Goal: Information Seeking & Learning: Learn about a topic

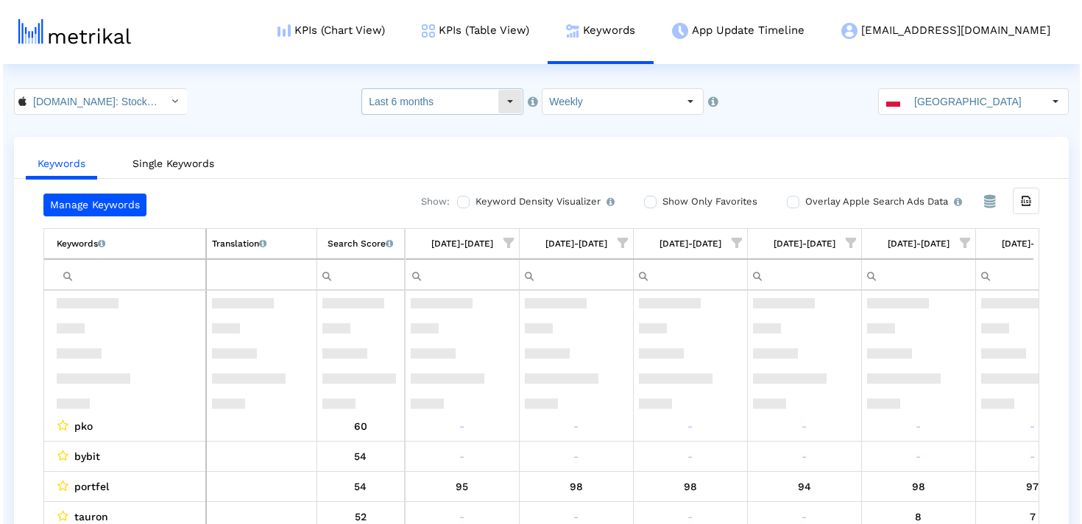
scroll to position [129, 0]
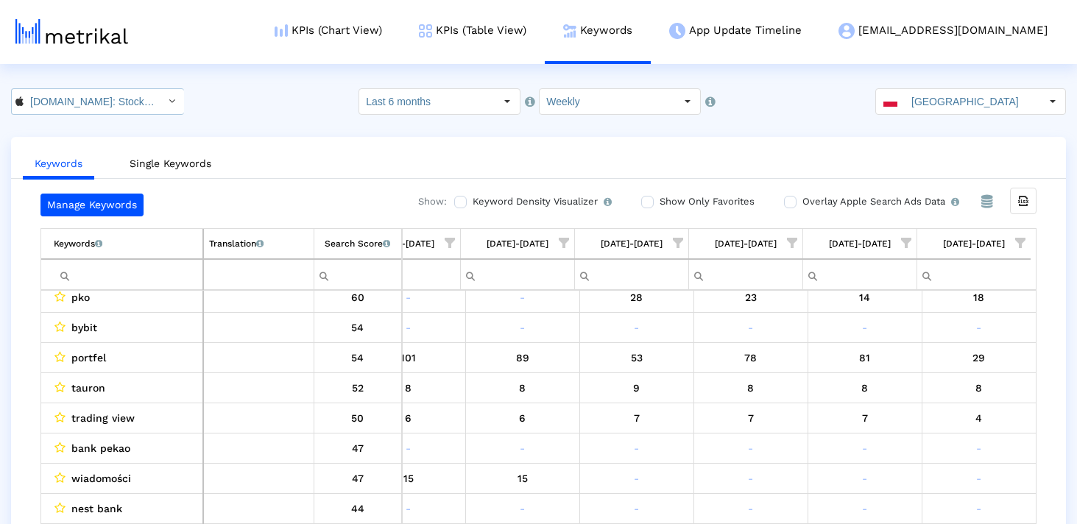
click at [38, 105] on input "[DOMAIN_NAME]: Stock Market < 909998122 >" at bounding box center [90, 101] width 132 height 25
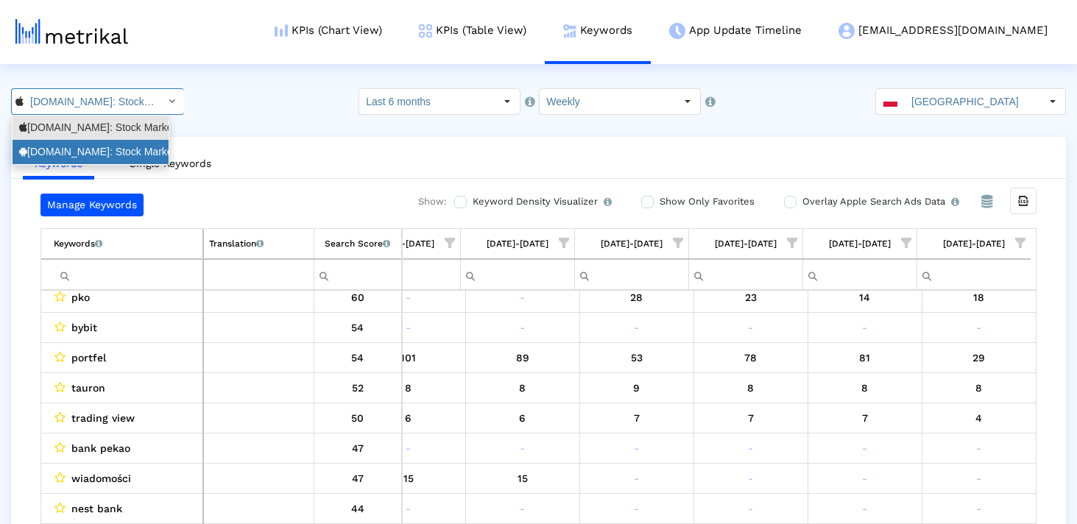
click at [68, 147] on div "[DOMAIN_NAME]: Stock Market <com.fusionmedia.investing>" at bounding box center [90, 152] width 143 height 14
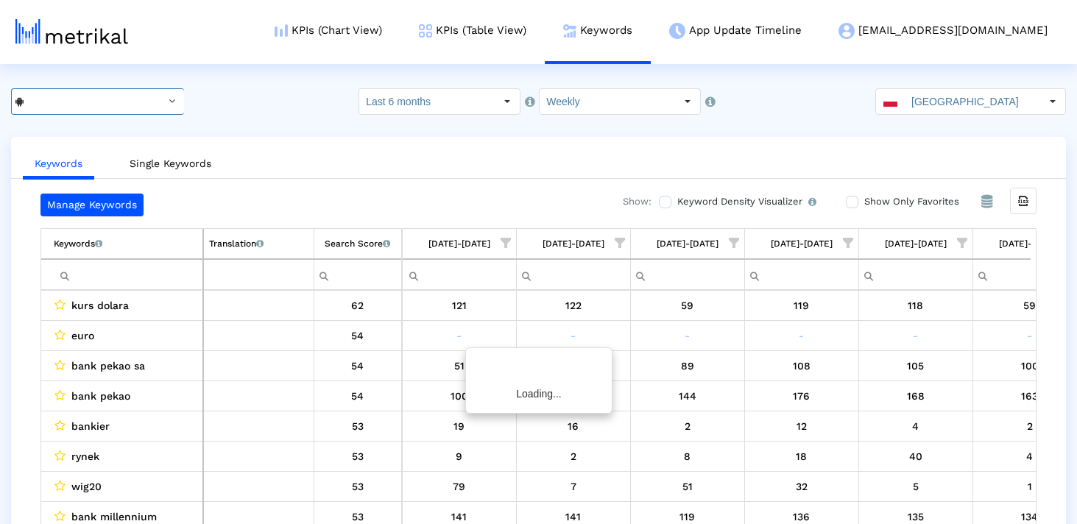
scroll to position [0, 855]
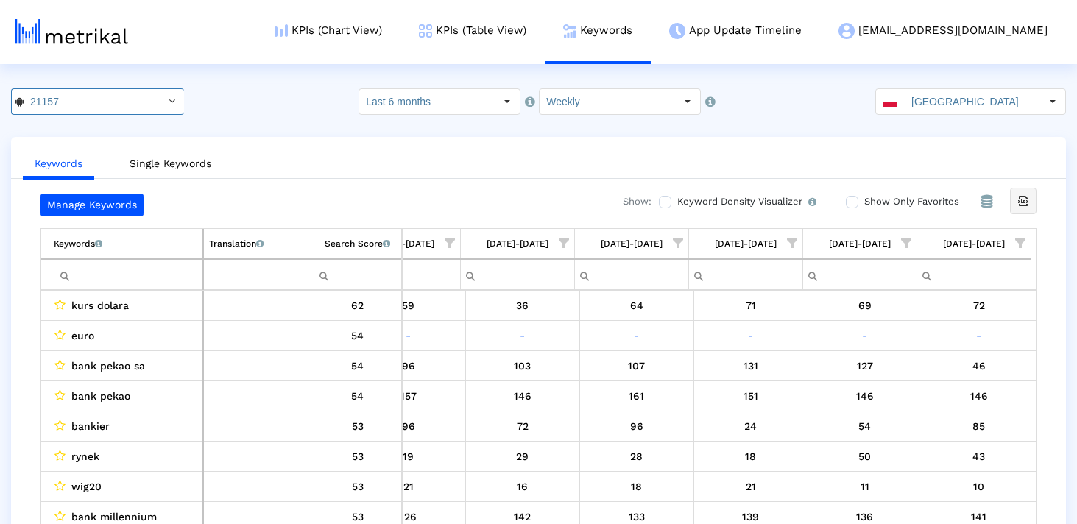
click at [1018, 204] on icon "Export all data" at bounding box center [1023, 200] width 13 height 13
click at [400, 34] on link "KPIs (Chart View)" at bounding box center [328, 30] width 144 height 61
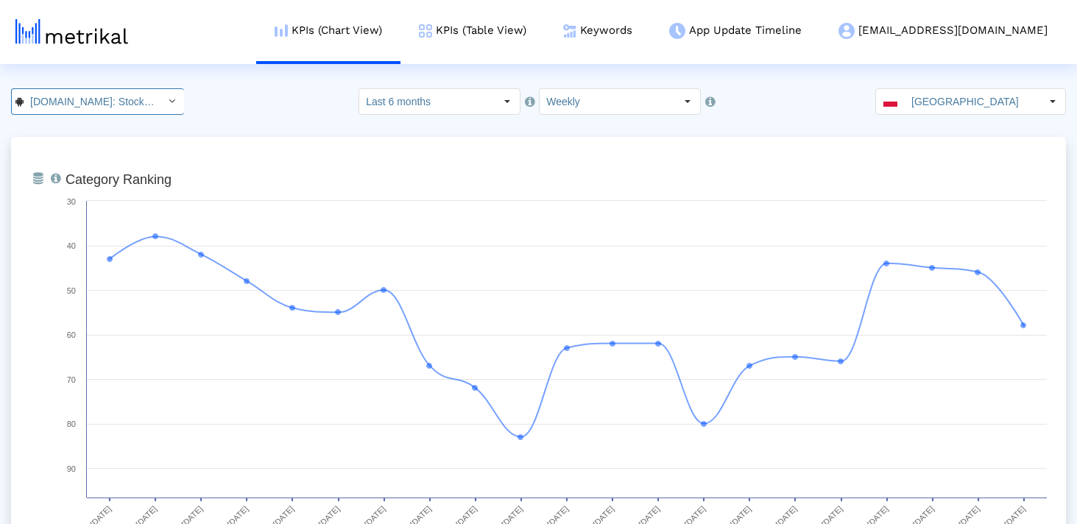
click at [144, 108] on div "Investing.com: Stock Market < com.fusionmedia.investing >" at bounding box center [85, 101] width 147 height 25
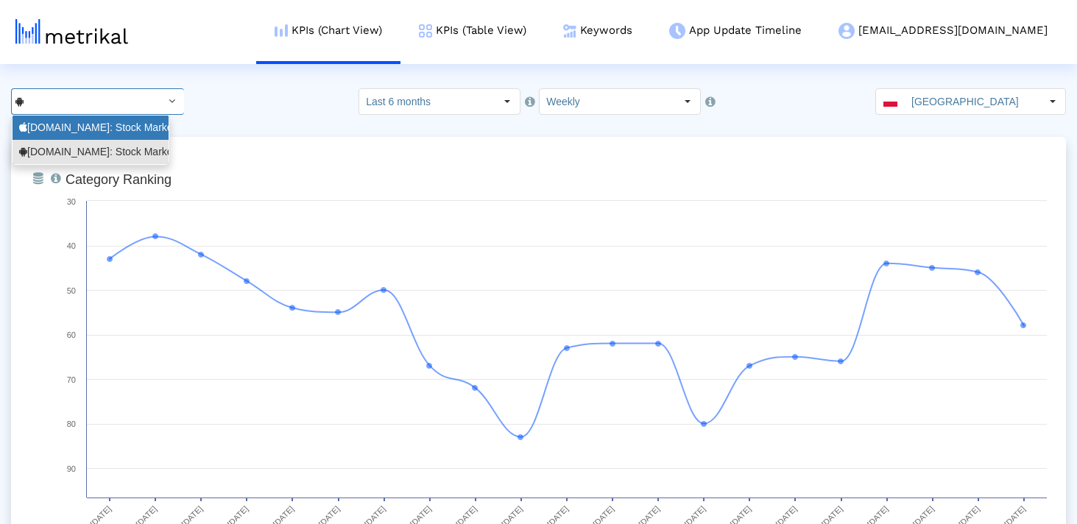
click at [135, 130] on div "Investing.com: Stock Market <909998122>" at bounding box center [90, 128] width 143 height 14
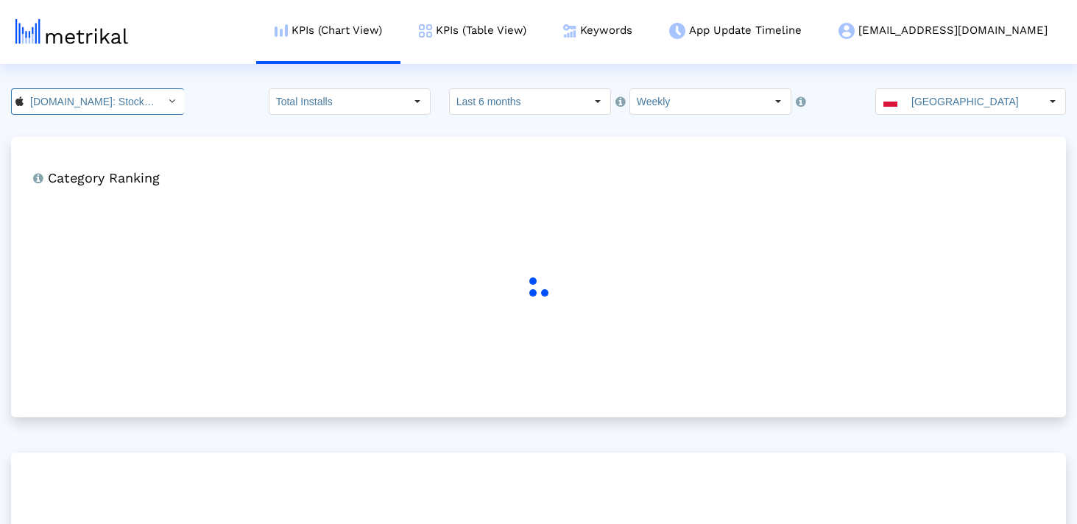
scroll to position [0, 93]
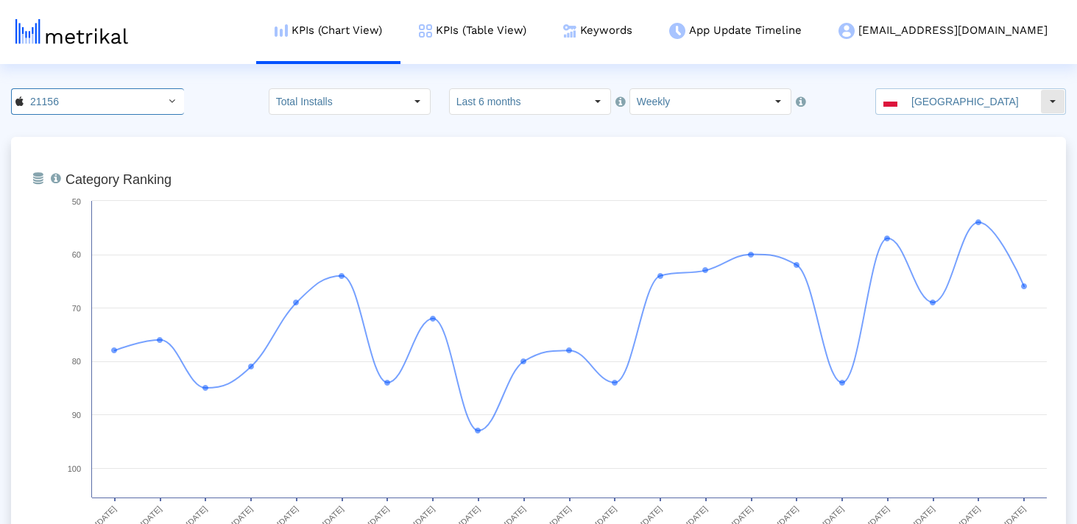
click at [894, 104] on div "[GEOGRAPHIC_DATA]" at bounding box center [958, 101] width 164 height 25
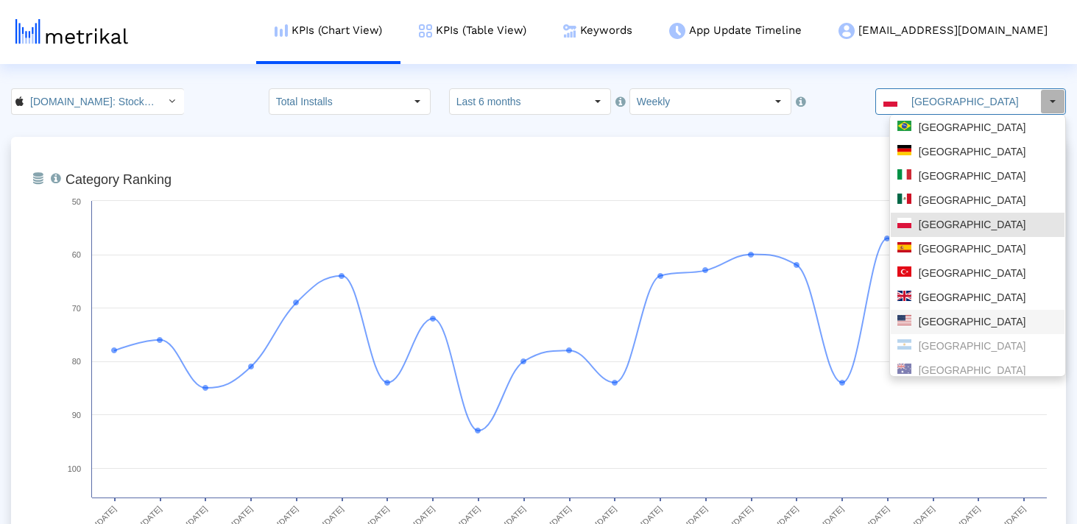
click at [951, 333] on div "[GEOGRAPHIC_DATA]" at bounding box center [978, 322] width 174 height 24
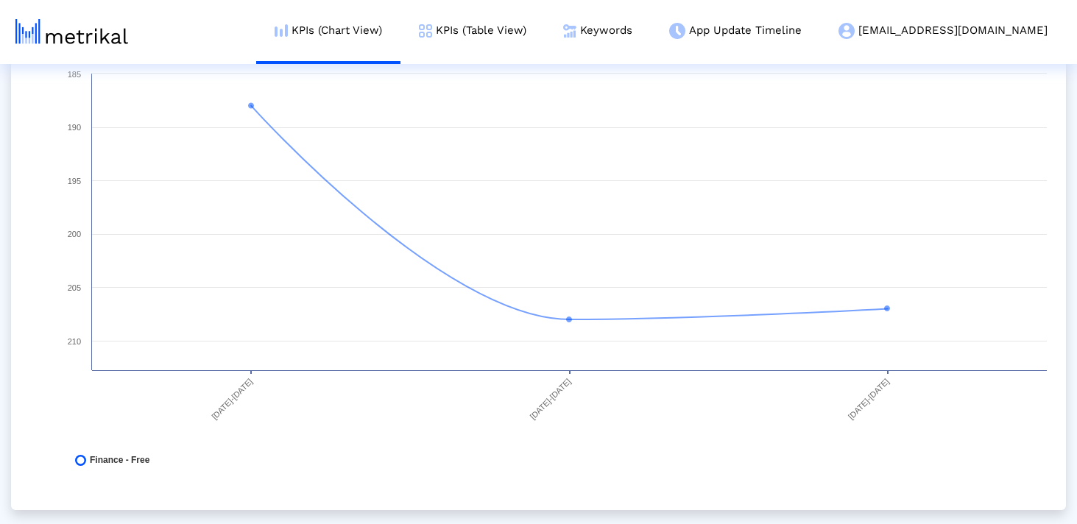
scroll to position [0, 0]
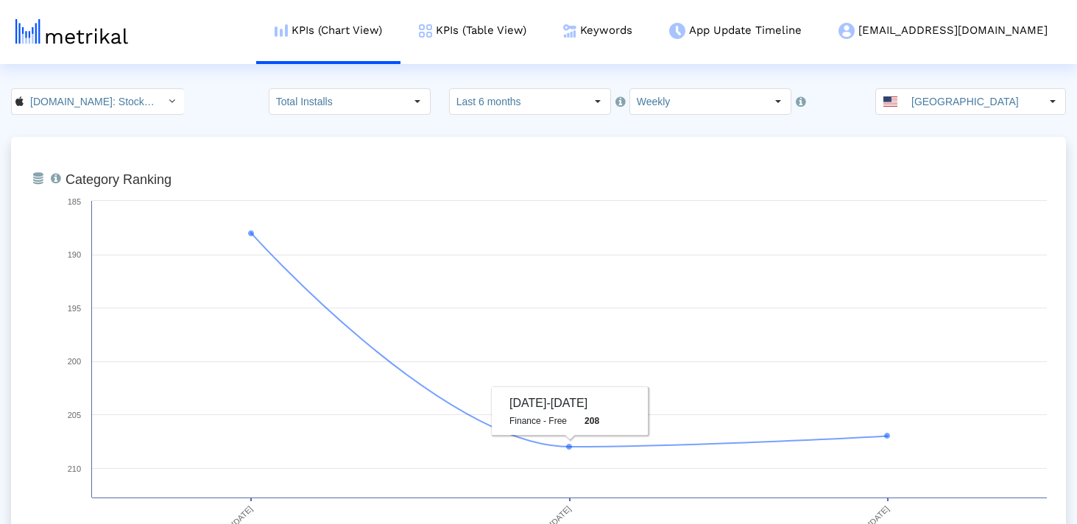
click at [110, 102] on input "[DOMAIN_NAME]: Stock Market < 909998122 >" at bounding box center [90, 101] width 132 height 25
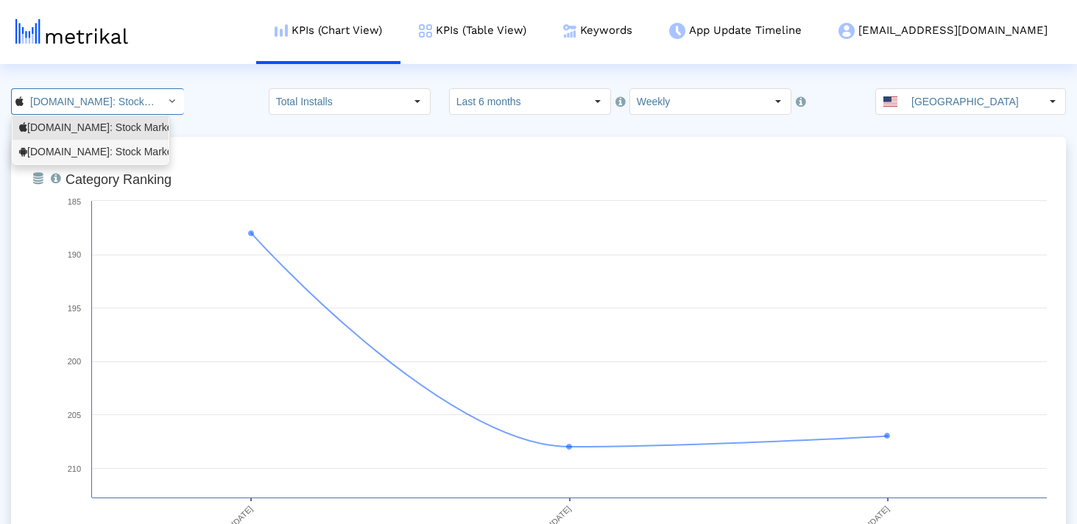
click at [99, 144] on div "[DOMAIN_NAME]: Stock Market <com.fusionmedia.investing>" at bounding box center [91, 152] width 156 height 24
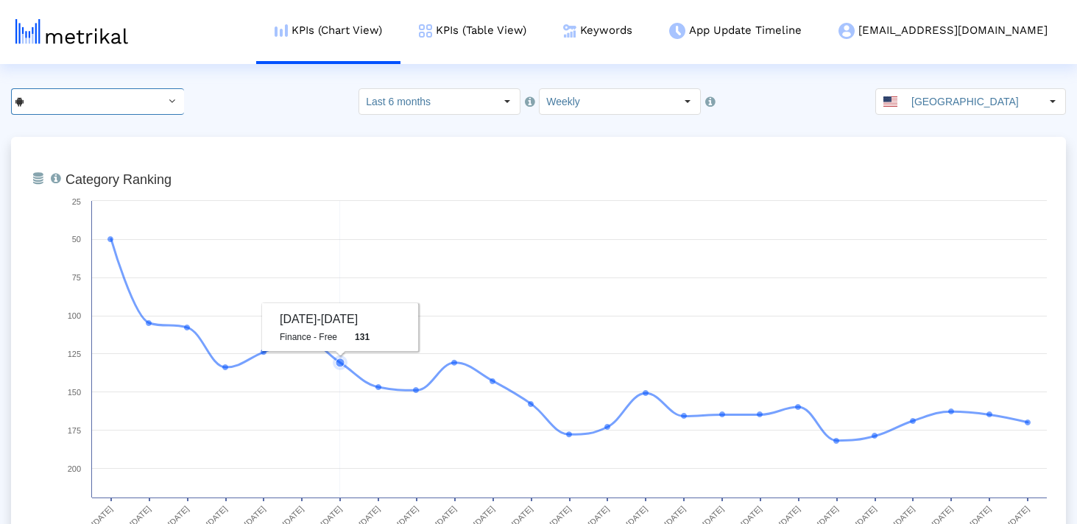
scroll to position [983, 0]
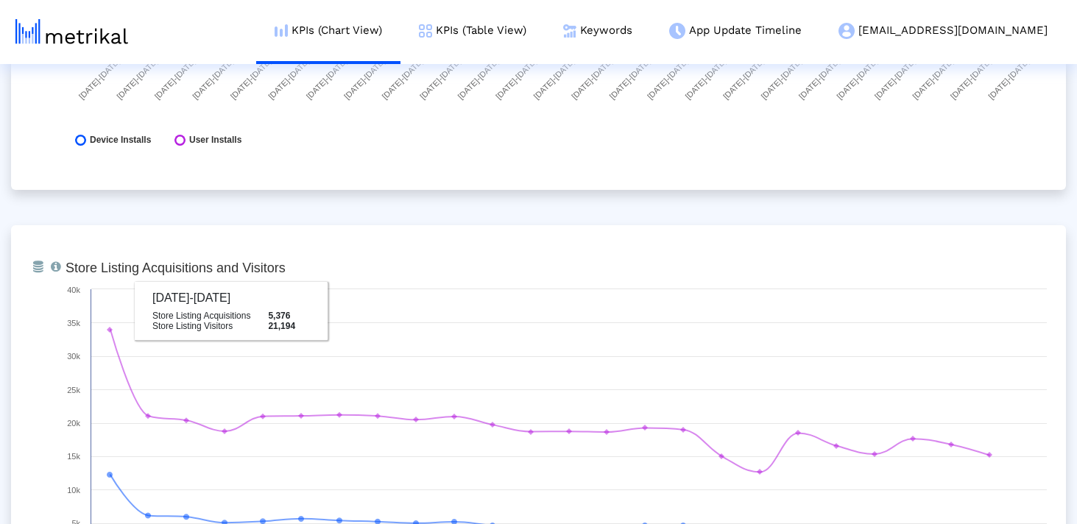
drag, startPoint x: 342, startPoint y: 262, endPoint x: 26, endPoint y: 261, distance: 315.8
drag, startPoint x: 63, startPoint y: 263, endPoint x: 312, endPoint y: 261, distance: 248.8
click at [313, 261] on rect at bounding box center [556, 476] width 996 height 442
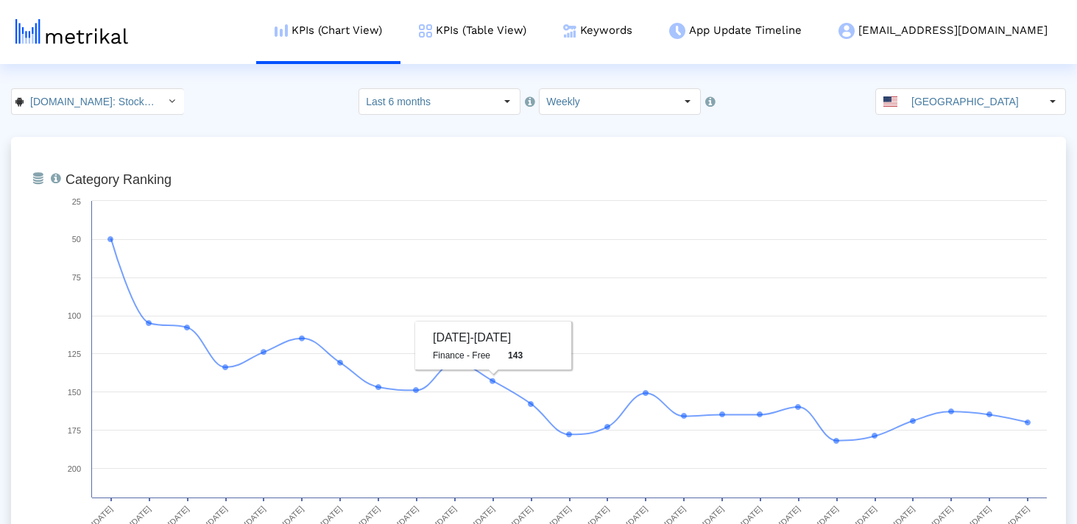
click at [107, 105] on input "Investing.com: Stock Market < com.fusionmedia.investing >" at bounding box center [90, 101] width 132 height 25
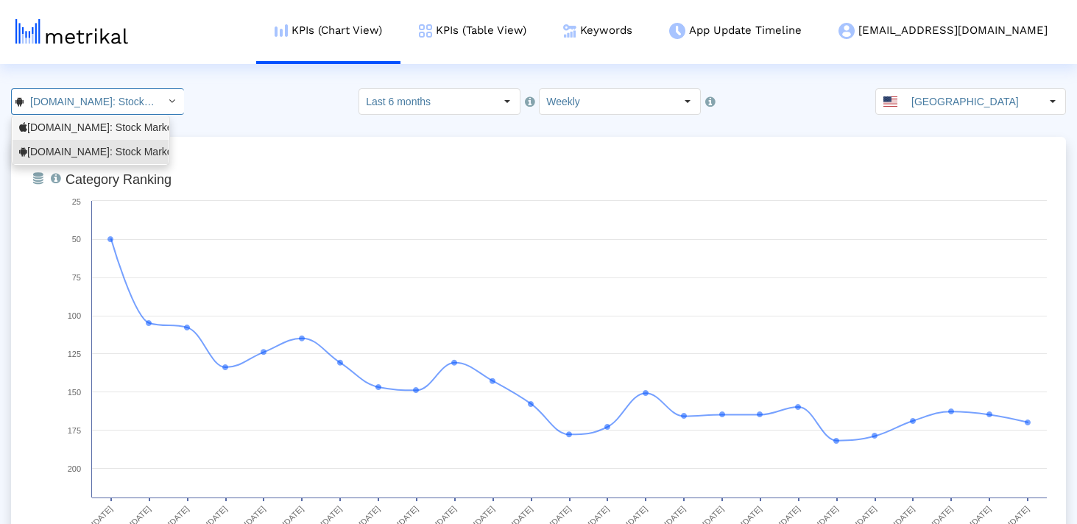
click at [107, 127] on div "Investing.com: Stock Market <909998122>" at bounding box center [90, 128] width 143 height 14
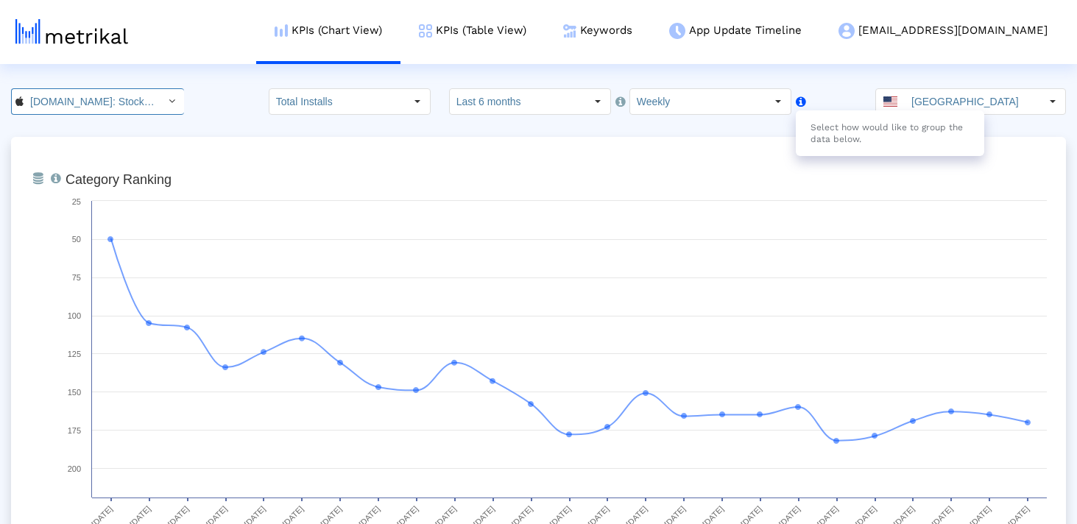
scroll to position [0, 93]
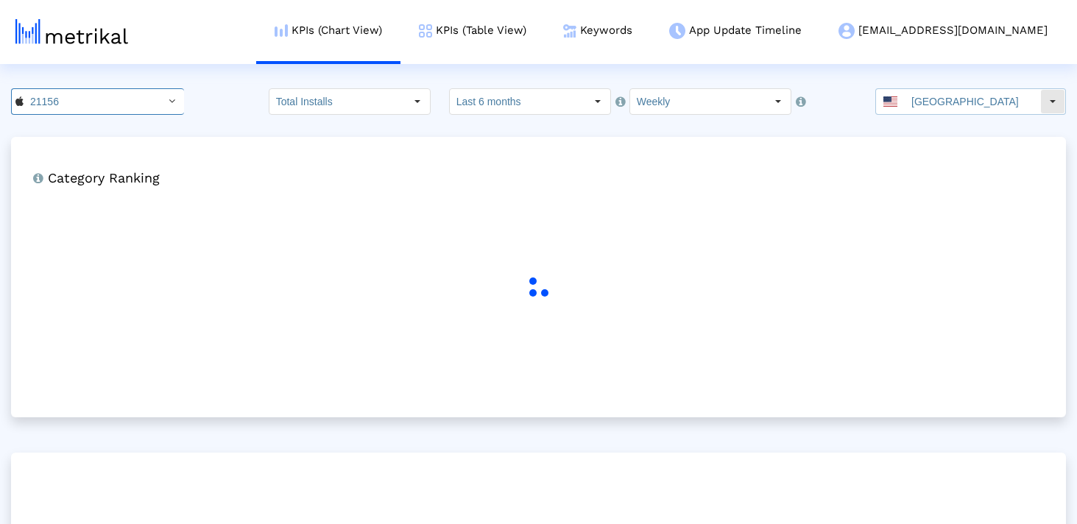
drag, startPoint x: 903, startPoint y: 95, endPoint x: 904, endPoint y: 113, distance: 18.4
click at [903, 95] on div "[GEOGRAPHIC_DATA]" at bounding box center [958, 101] width 164 height 25
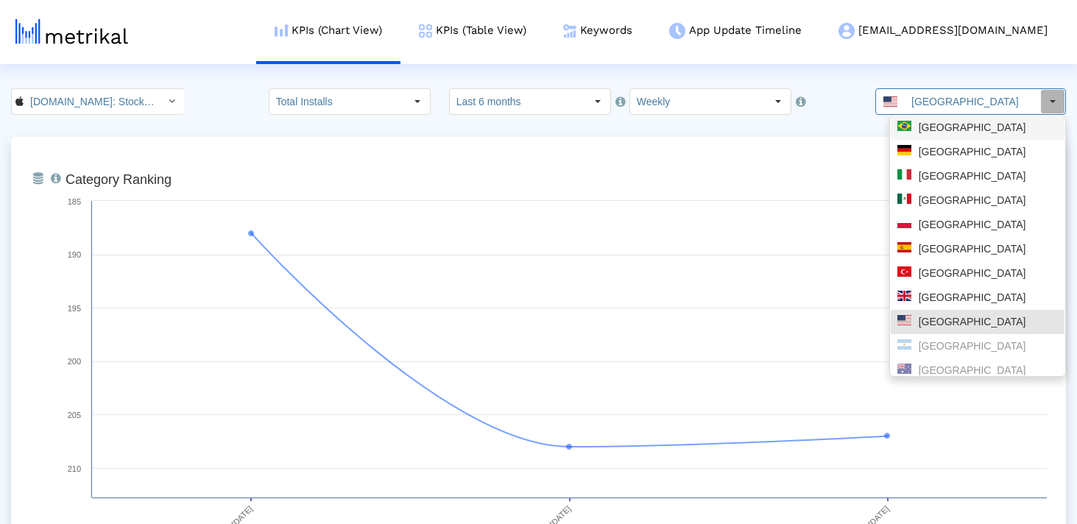
click at [962, 126] on div "[GEOGRAPHIC_DATA]" at bounding box center [977, 128] width 160 height 14
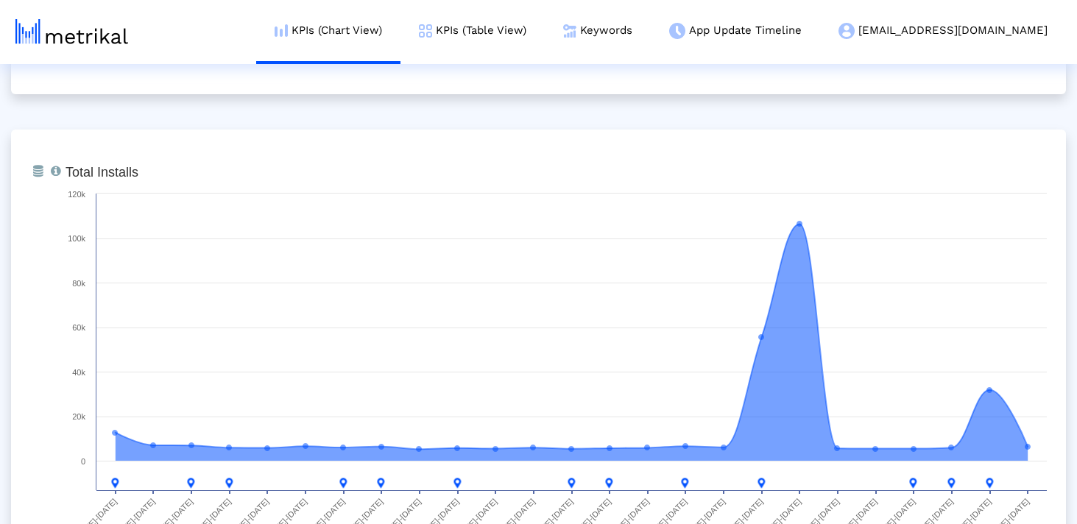
scroll to position [0, 0]
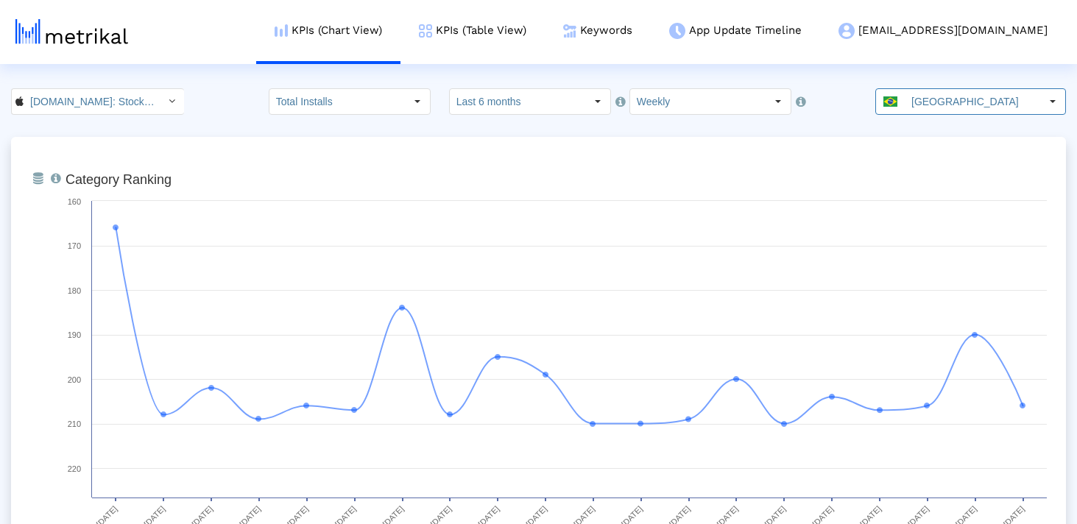
click at [942, 105] on input "[GEOGRAPHIC_DATA]" at bounding box center [972, 101] width 135 height 25
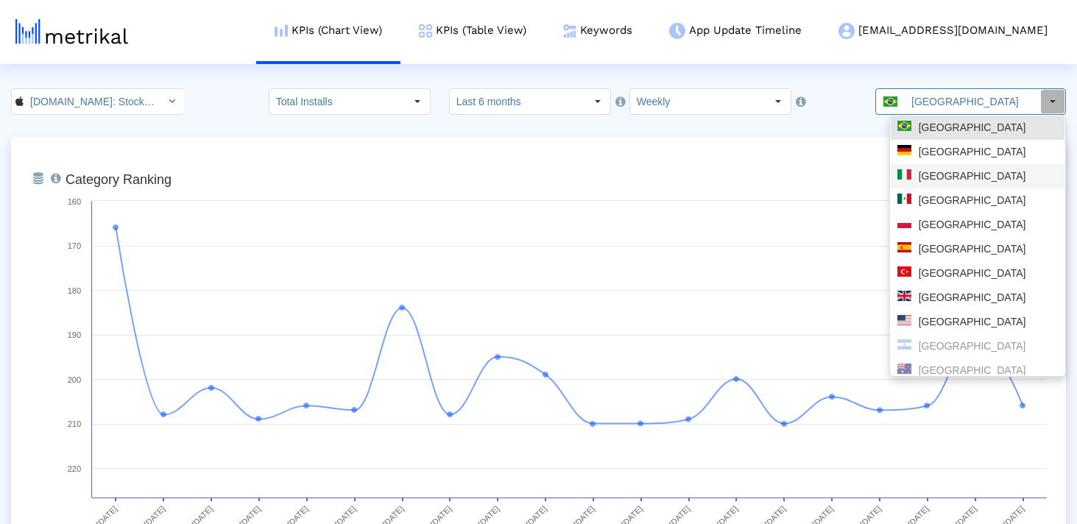
click at [938, 196] on div "[GEOGRAPHIC_DATA]" at bounding box center [977, 201] width 160 height 14
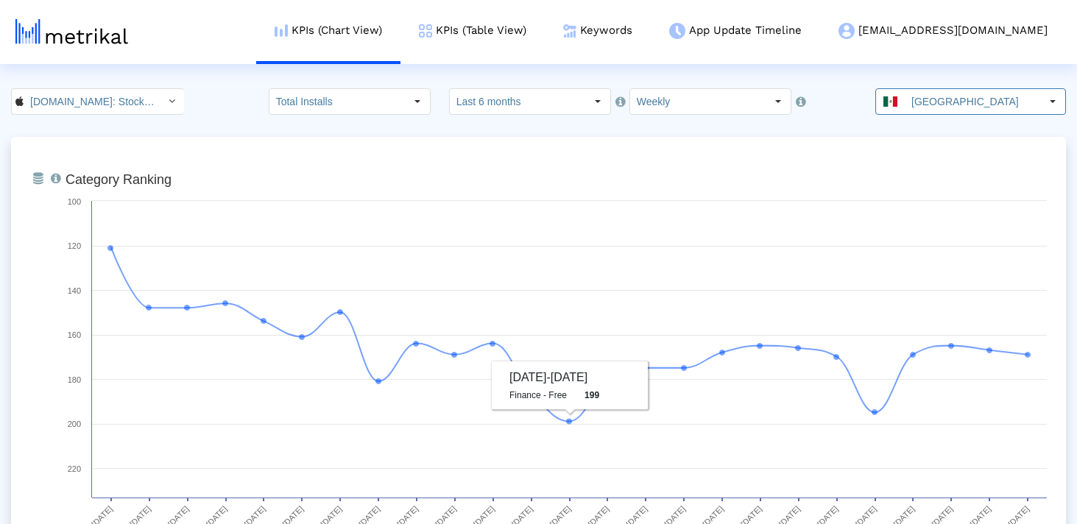
click at [930, 107] on input "[GEOGRAPHIC_DATA]" at bounding box center [972, 101] width 135 height 25
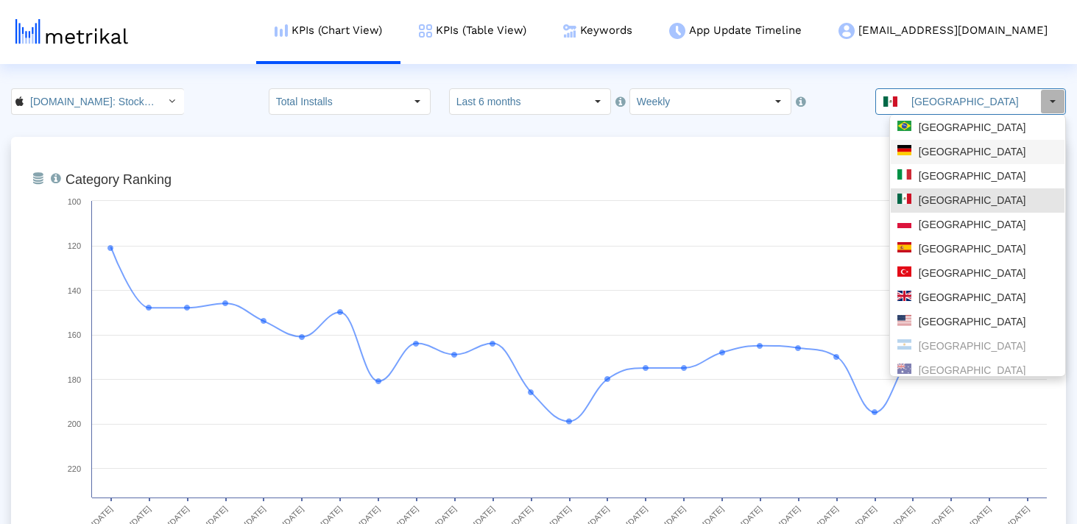
click at [950, 153] on div "[GEOGRAPHIC_DATA]" at bounding box center [977, 152] width 160 height 14
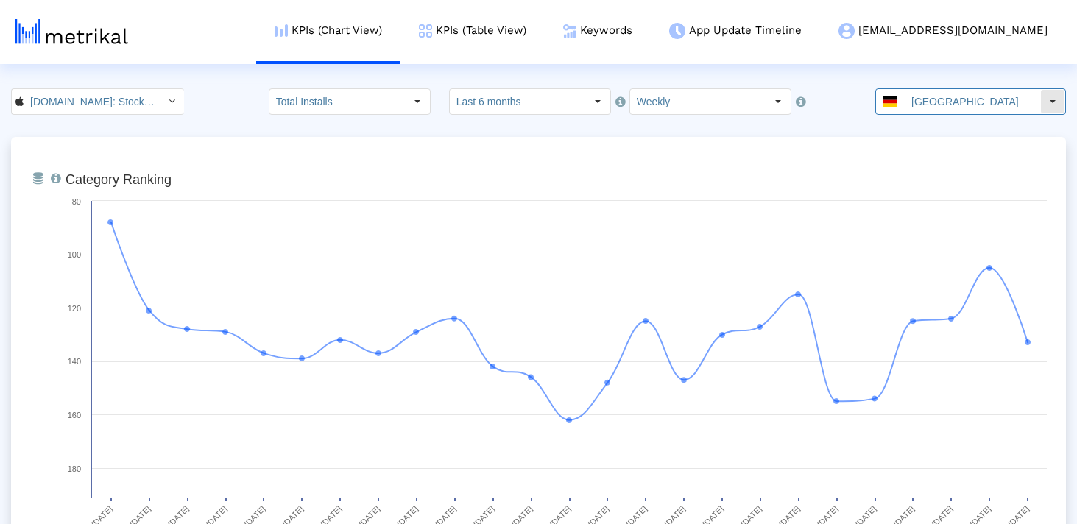
click at [950, 101] on input "[GEOGRAPHIC_DATA]" at bounding box center [972, 101] width 135 height 25
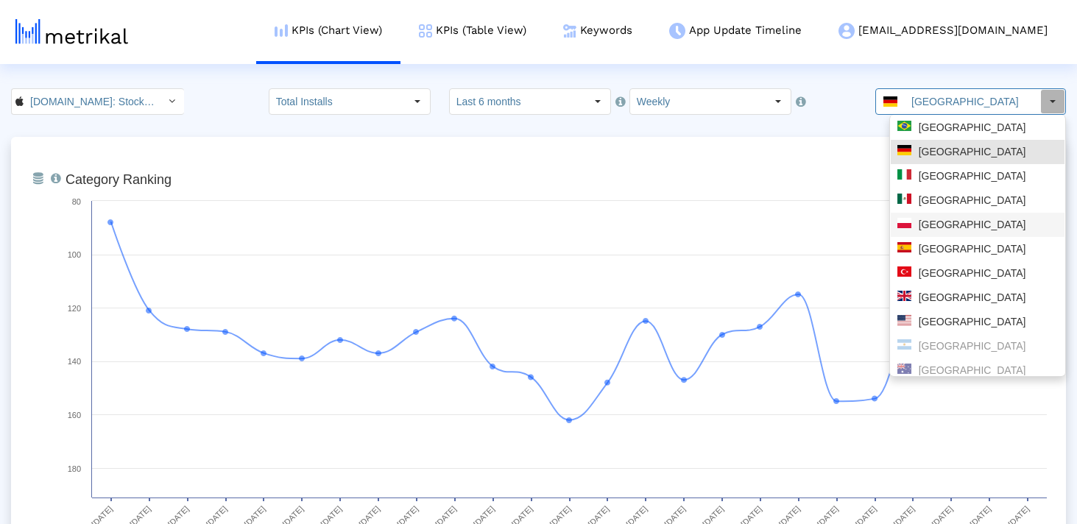
click at [955, 222] on div "[GEOGRAPHIC_DATA]" at bounding box center [977, 225] width 160 height 14
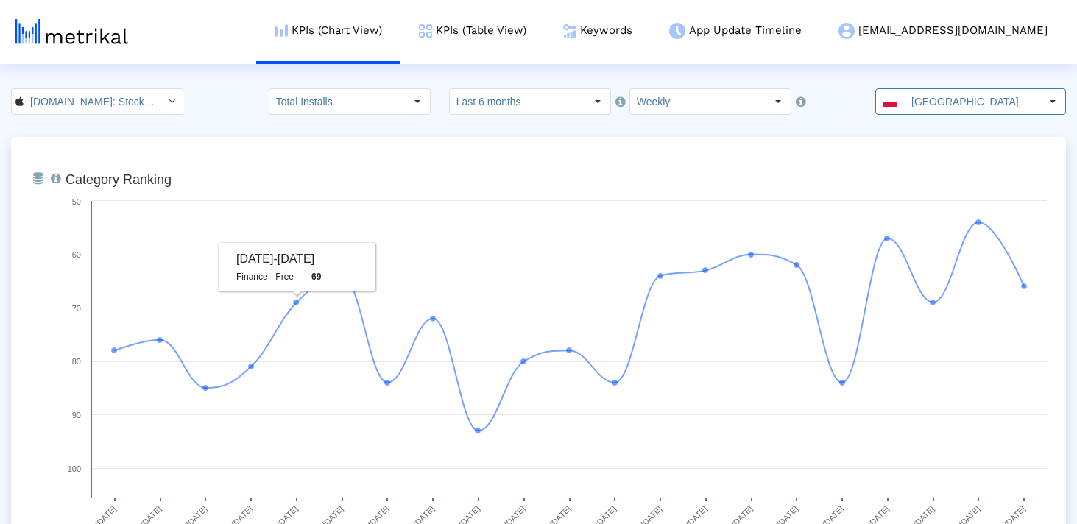
click at [102, 105] on input "Investing.com: Stock Market < 909998122 >" at bounding box center [90, 101] width 132 height 25
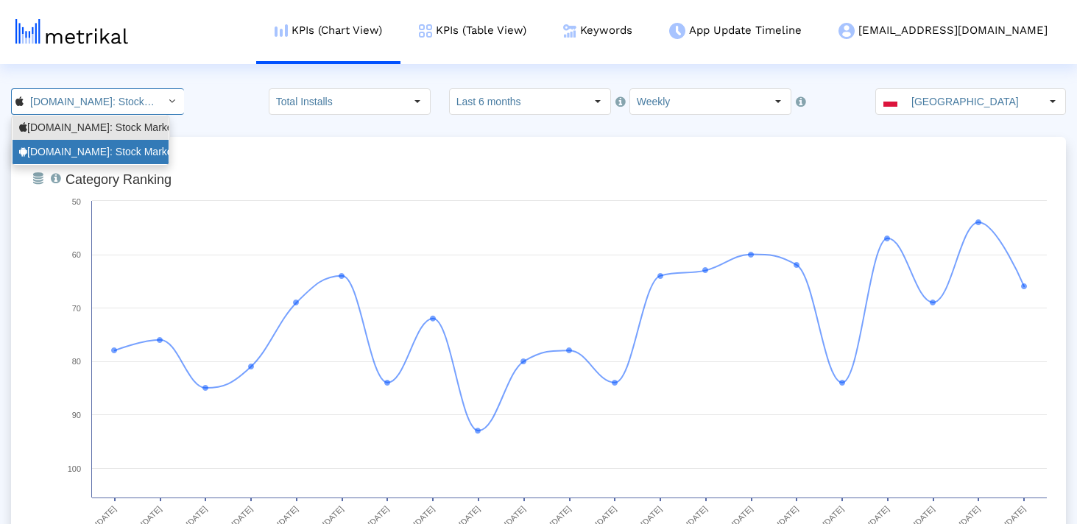
click at [91, 154] on div "Investing.com: Stock Market <com.fusionmedia.investing>" at bounding box center [90, 152] width 143 height 14
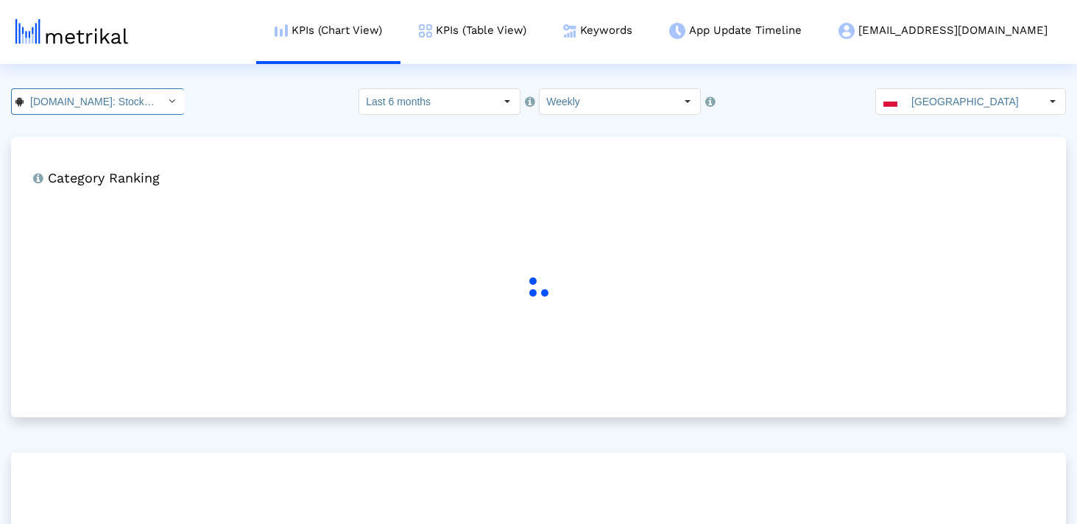
scroll to position [0, 166]
click at [996, 102] on input "[GEOGRAPHIC_DATA]" at bounding box center [972, 101] width 135 height 25
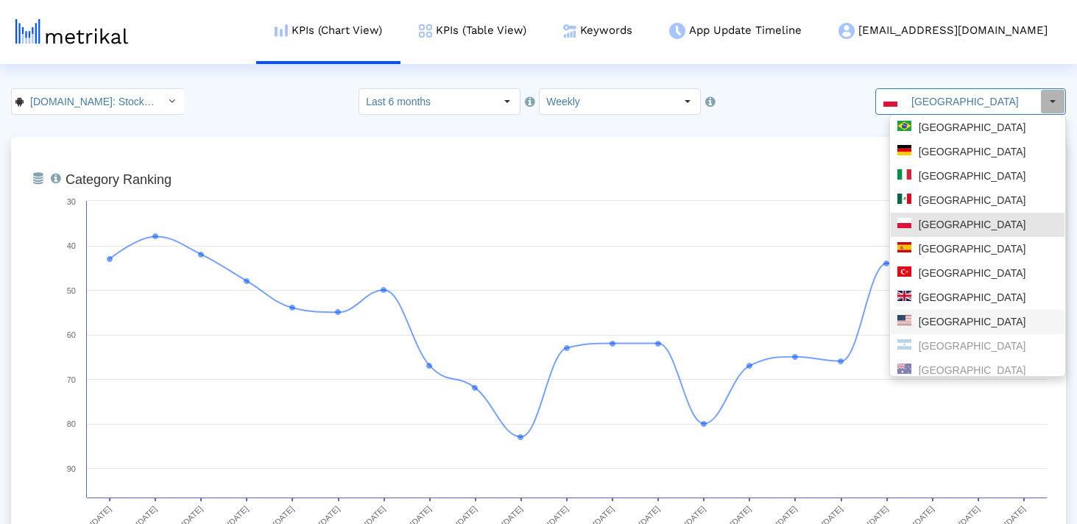
click at [942, 324] on div "[GEOGRAPHIC_DATA]" at bounding box center [977, 322] width 160 height 14
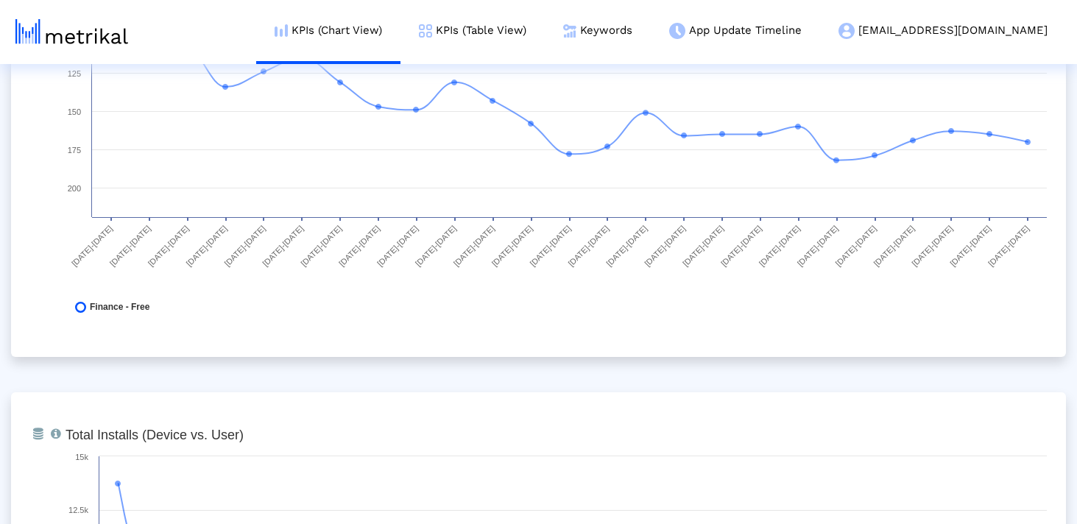
scroll to position [0, 0]
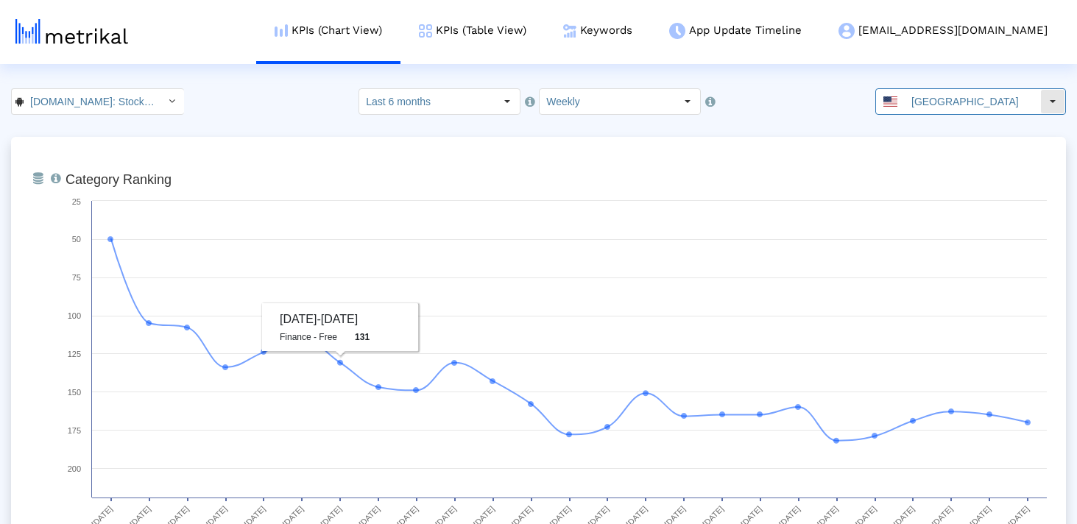
click at [986, 100] on input "[GEOGRAPHIC_DATA]" at bounding box center [972, 101] width 135 height 25
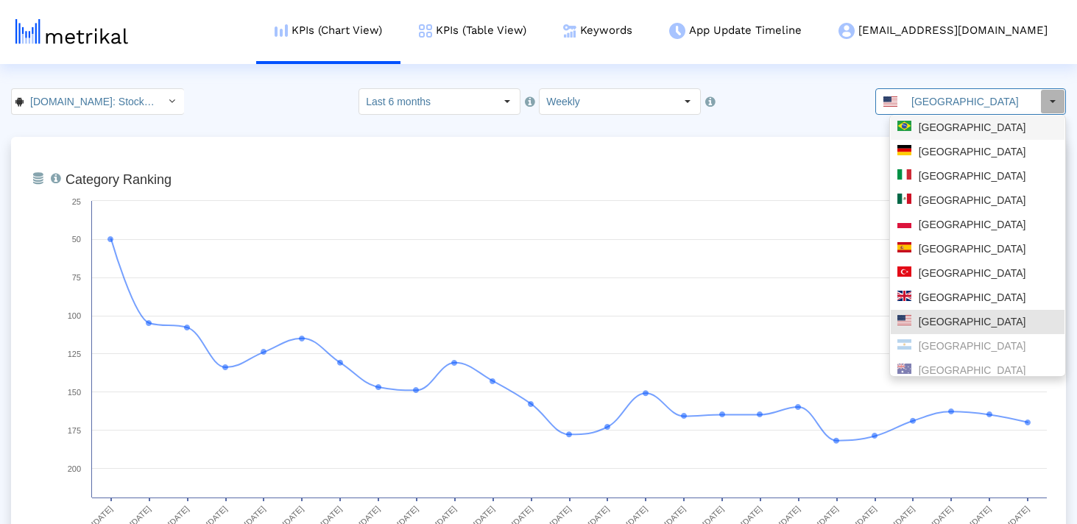
click at [930, 126] on div "[GEOGRAPHIC_DATA]" at bounding box center [977, 128] width 160 height 14
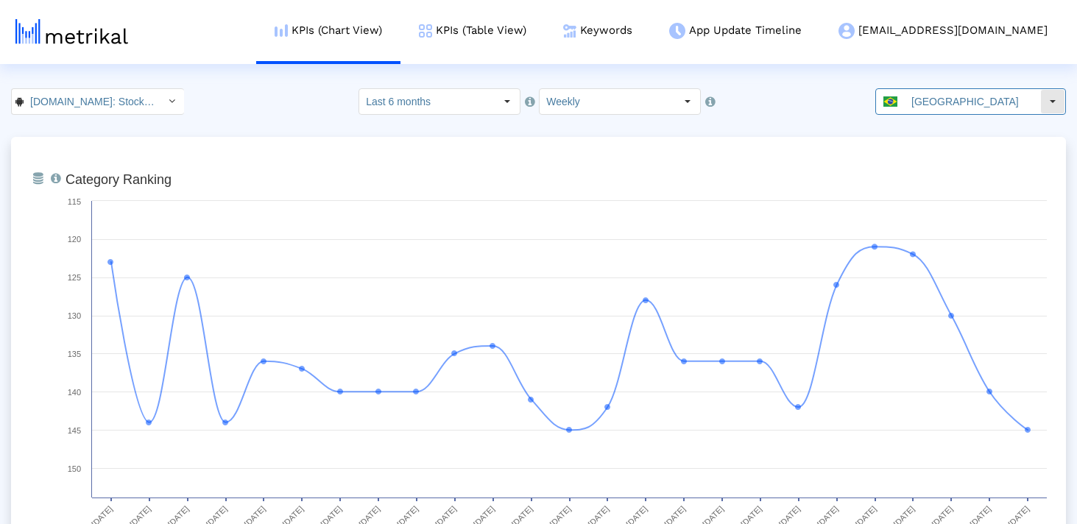
click at [938, 102] on input "[GEOGRAPHIC_DATA]" at bounding box center [972, 101] width 135 height 25
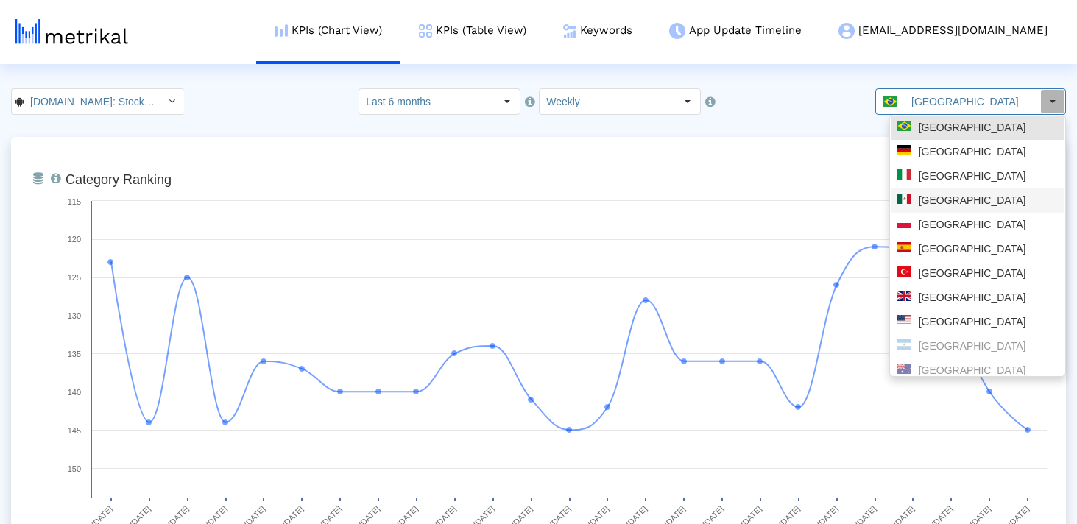
click at [944, 197] on div "[GEOGRAPHIC_DATA]" at bounding box center [977, 201] width 160 height 14
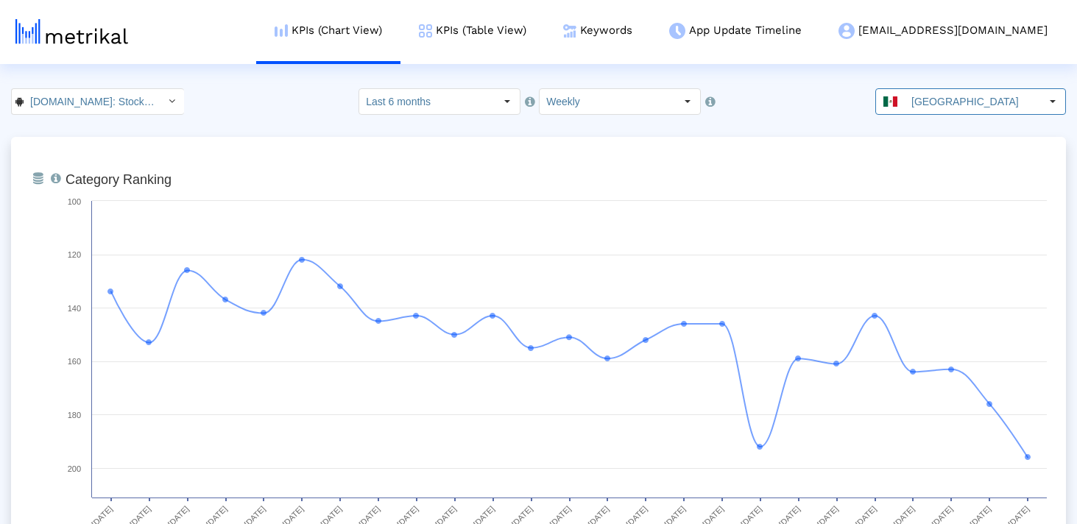
click at [949, 105] on input "[GEOGRAPHIC_DATA]" at bounding box center [972, 101] width 135 height 25
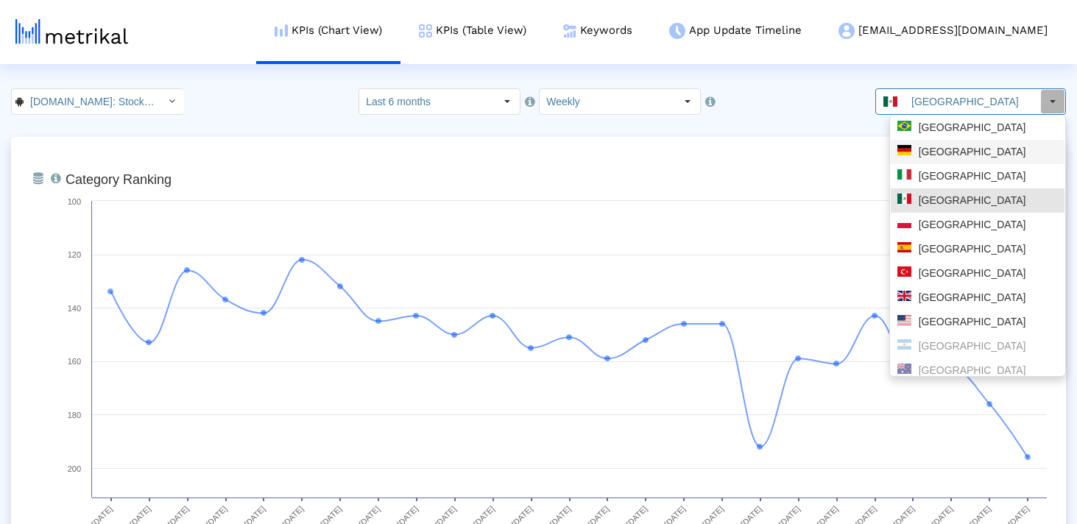
click at [952, 152] on div "[GEOGRAPHIC_DATA]" at bounding box center [977, 152] width 160 height 14
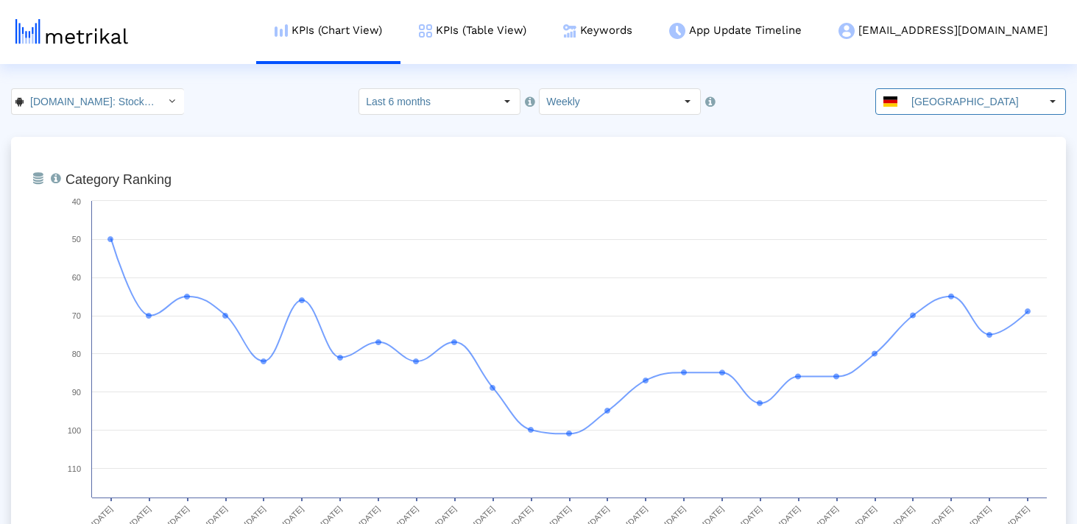
click at [916, 110] on div "[GEOGRAPHIC_DATA]" at bounding box center [958, 101] width 164 height 25
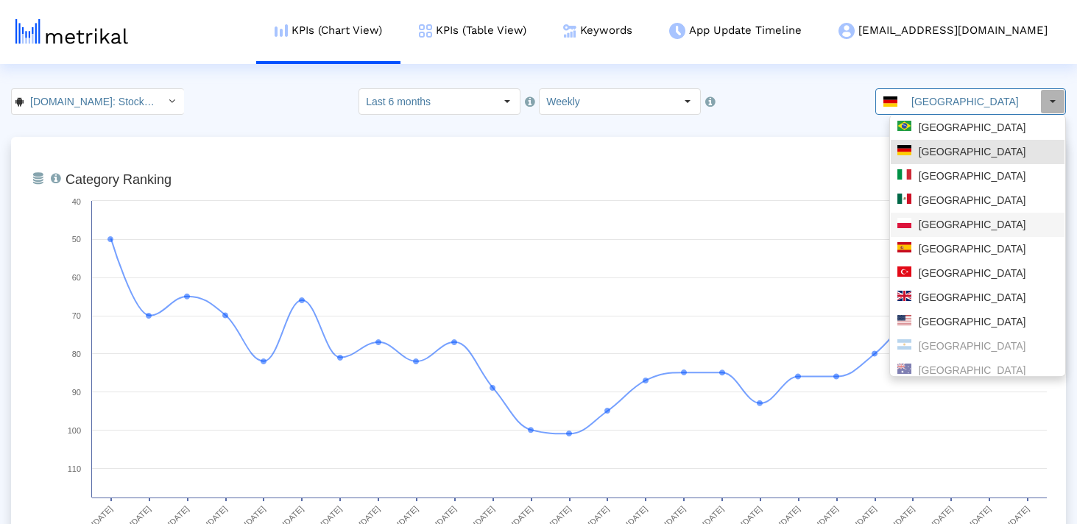
click at [952, 231] on div "[GEOGRAPHIC_DATA]" at bounding box center [977, 225] width 160 height 14
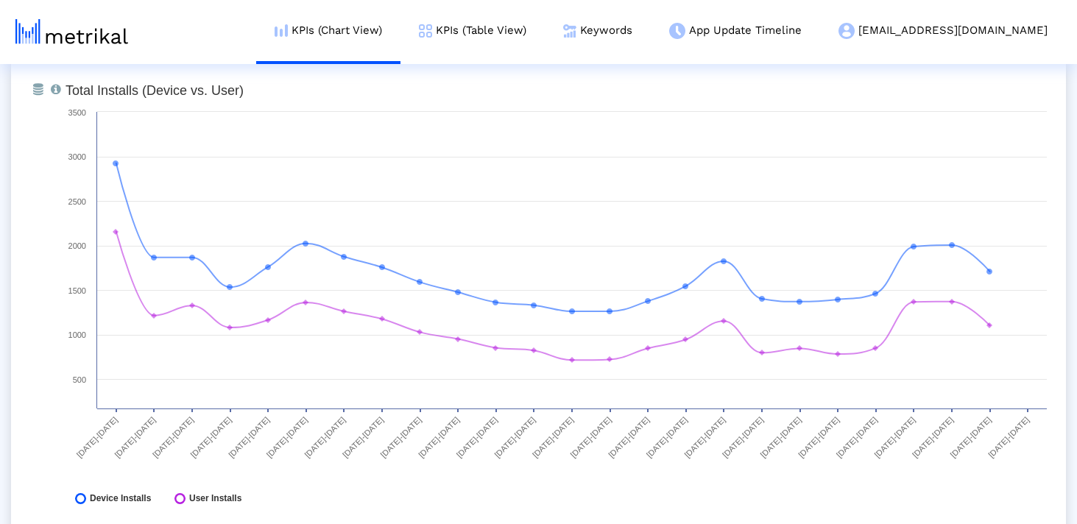
scroll to position [620, 0]
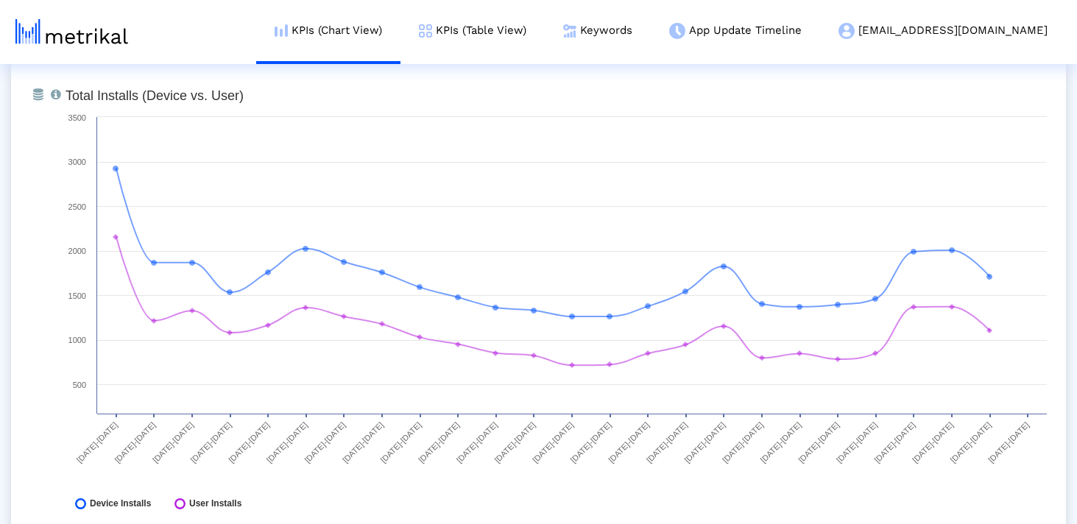
click at [1009, 517] on rect at bounding box center [556, 303] width 996 height 442
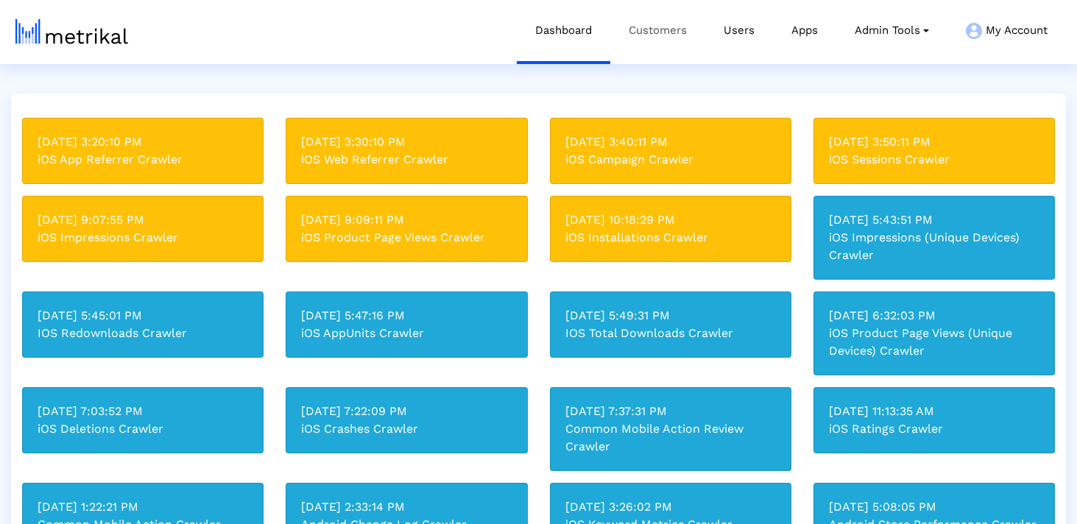
click at [675, 32] on link "Customers" at bounding box center [657, 30] width 95 height 61
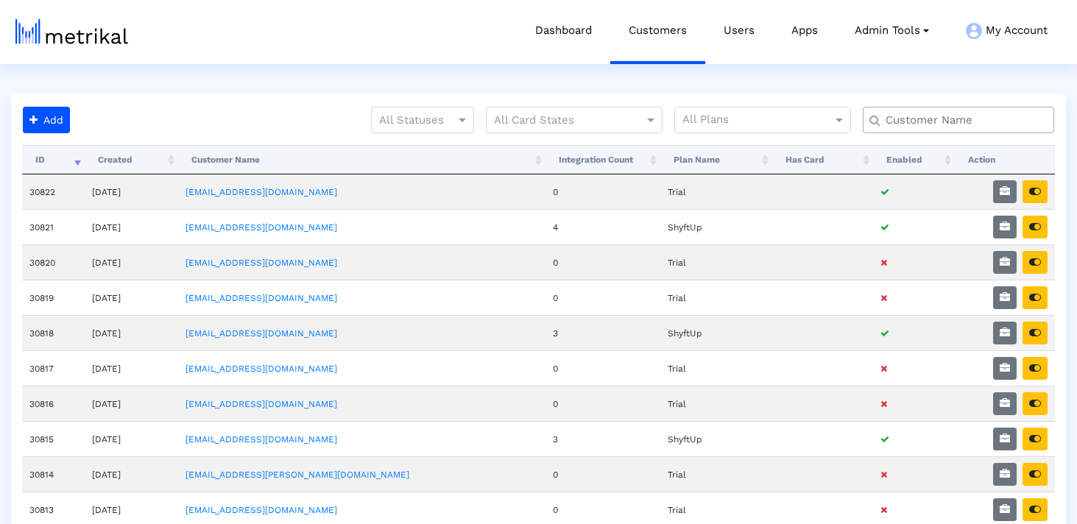
click at [968, 118] on input "text" at bounding box center [961, 120] width 173 height 15
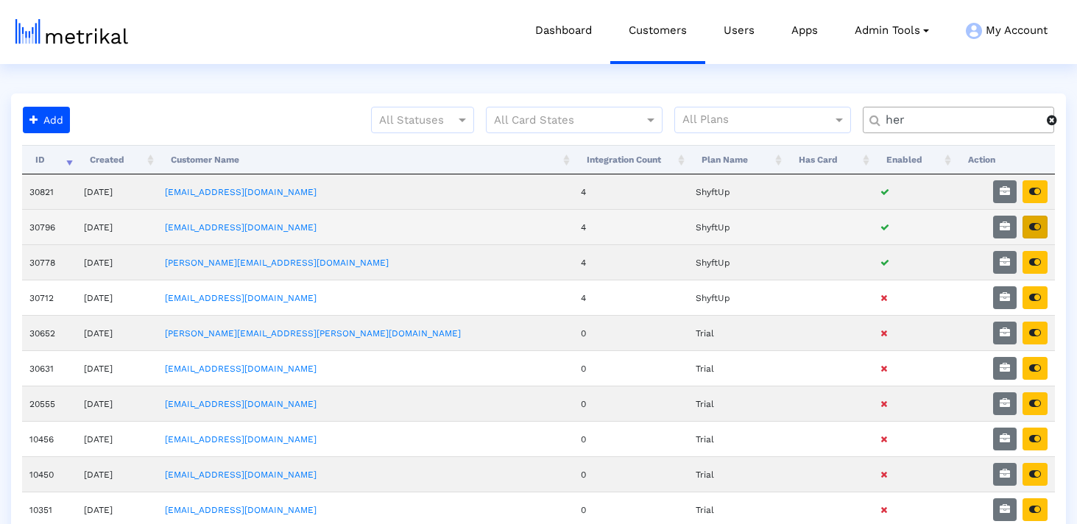
type input "her"
click at [1034, 233] on button "button" at bounding box center [1034, 227] width 25 height 23
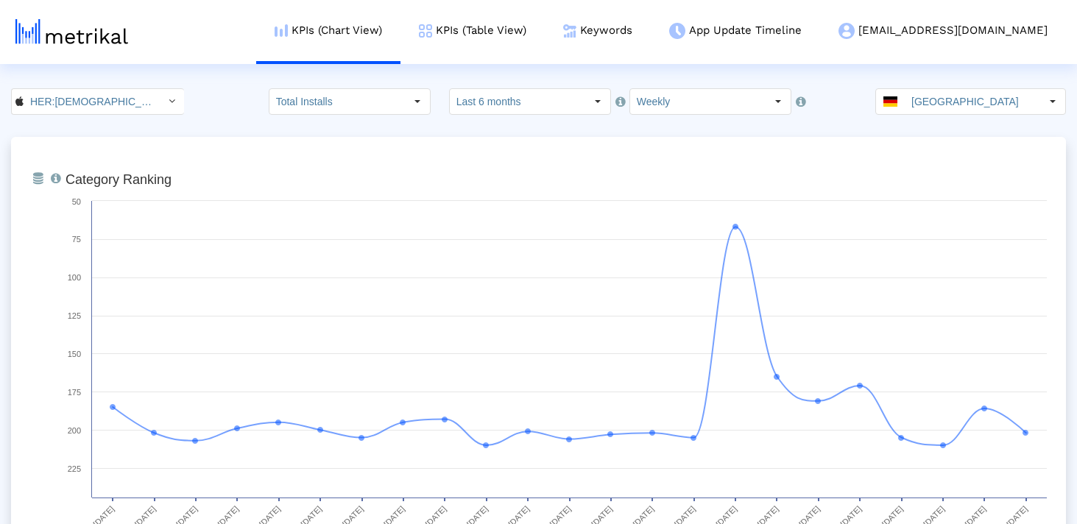
click at [913, 100] on div "[GEOGRAPHIC_DATA]" at bounding box center [958, 101] width 164 height 25
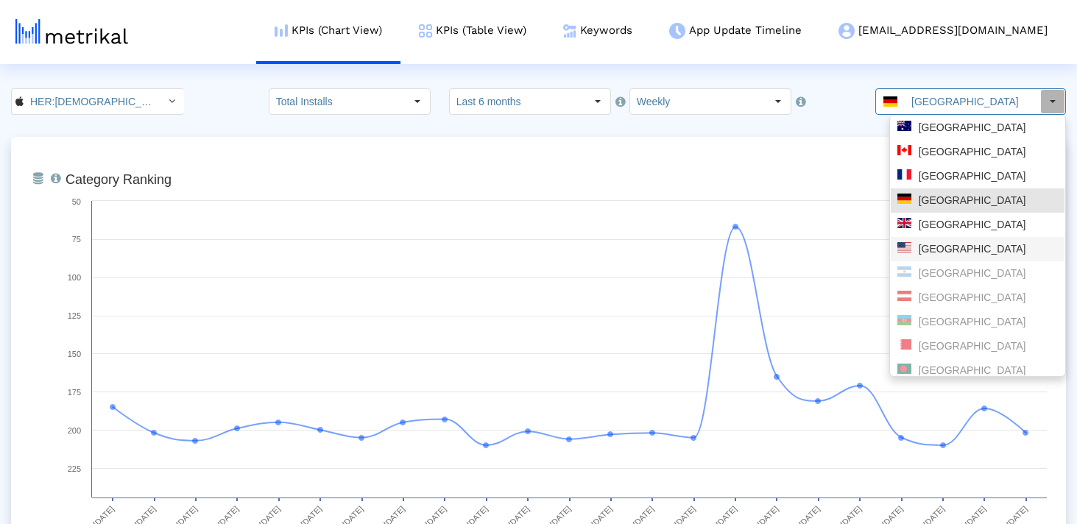
click at [952, 250] on div "[GEOGRAPHIC_DATA]" at bounding box center [977, 249] width 160 height 14
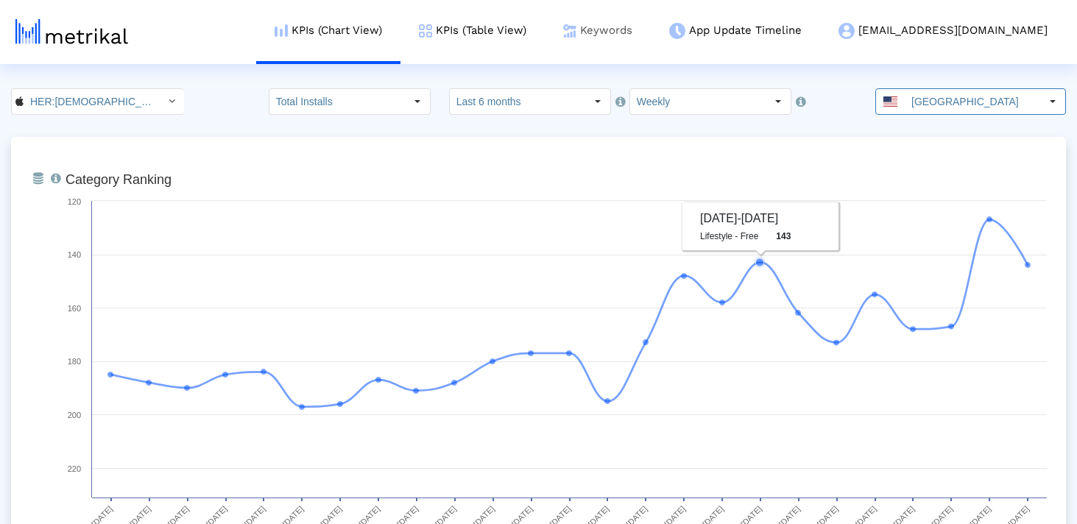
click at [651, 35] on link "Keywords" at bounding box center [598, 30] width 106 height 61
click at [651, 26] on link "Keywords" at bounding box center [598, 30] width 106 height 61
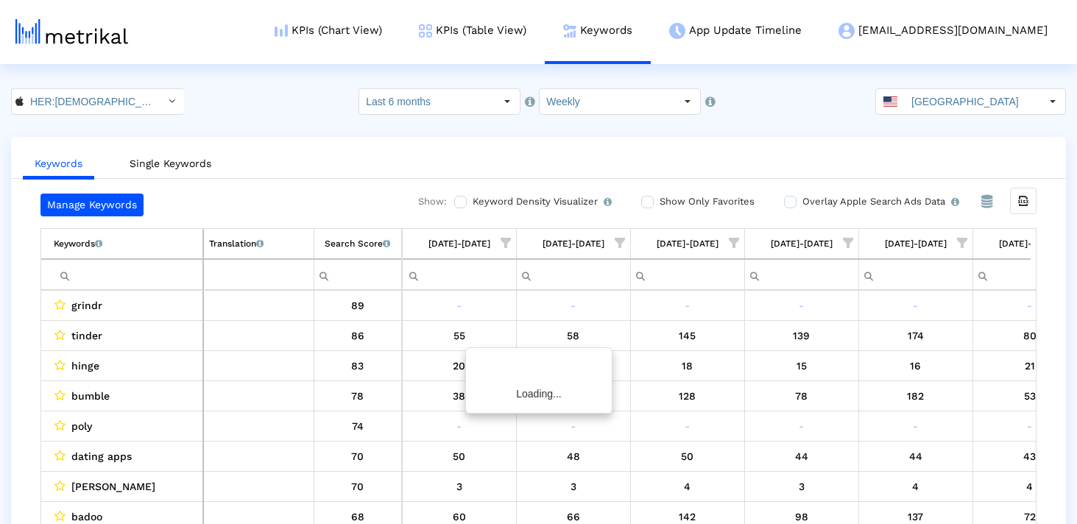
scroll to position [0, 1539]
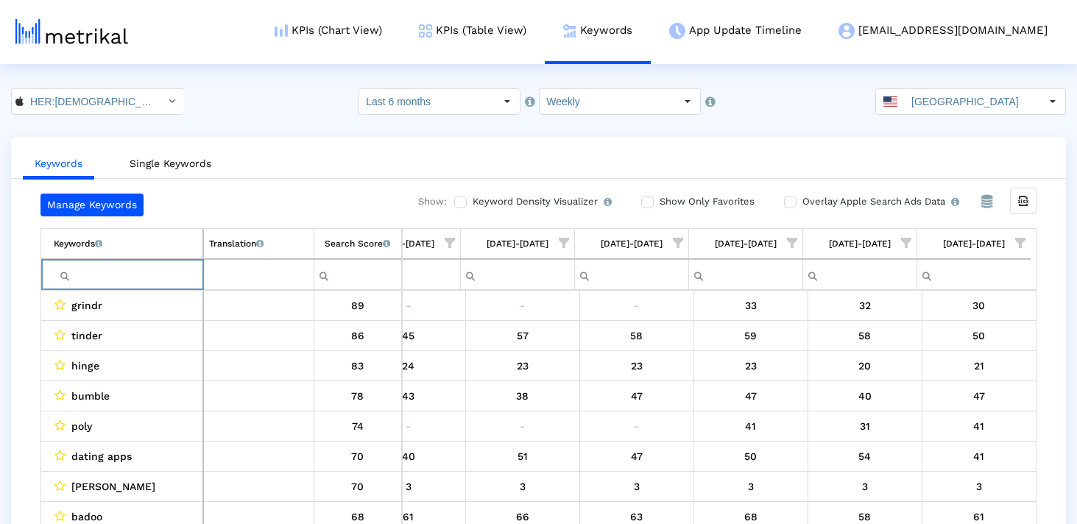
click at [160, 271] on input "Filter cell" at bounding box center [128, 275] width 149 height 24
paste input "[DEMOGRAPHIC_DATA]"
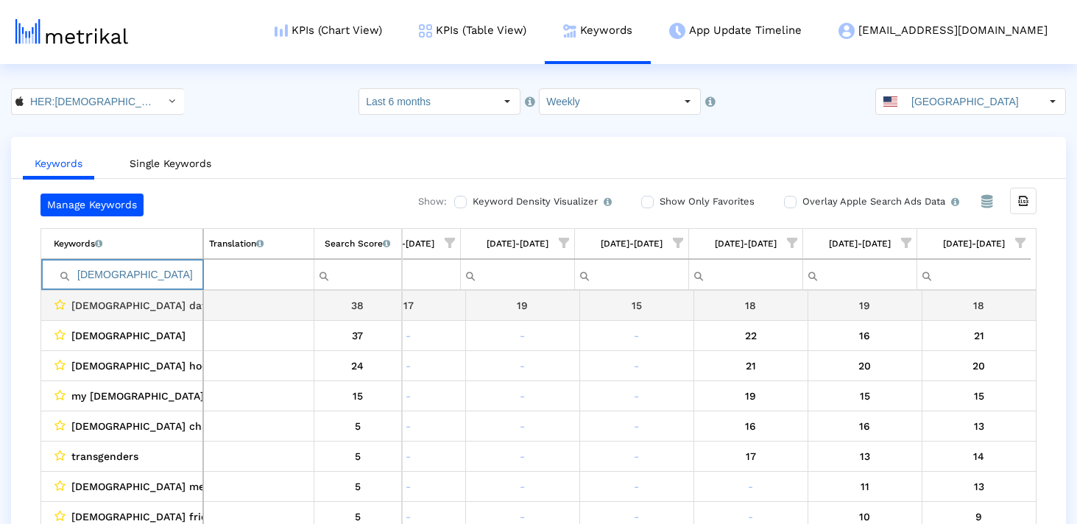
click at [157, 278] on input "[DEMOGRAPHIC_DATA]" at bounding box center [128, 275] width 149 height 24
paste input "bicupid"
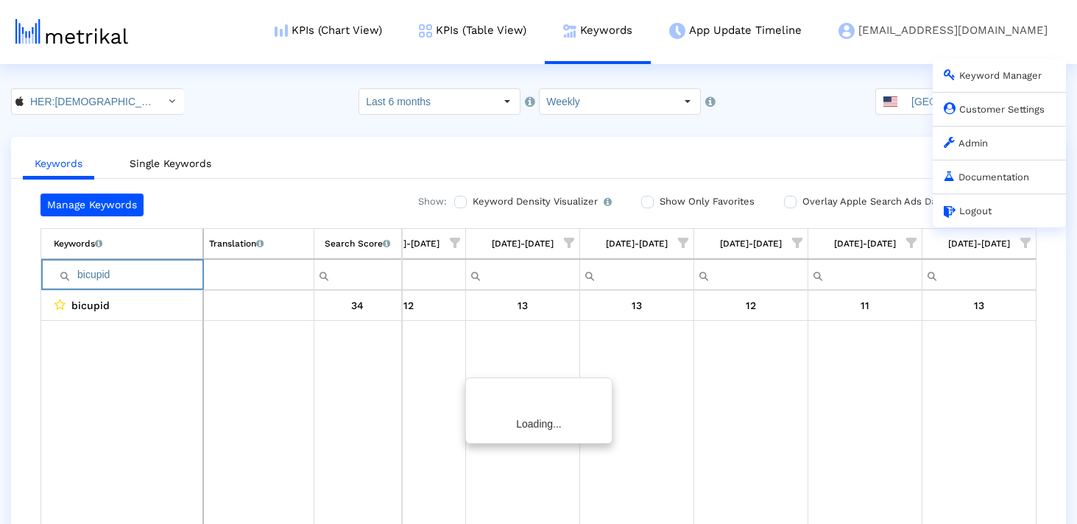
scroll to position [0, 1534]
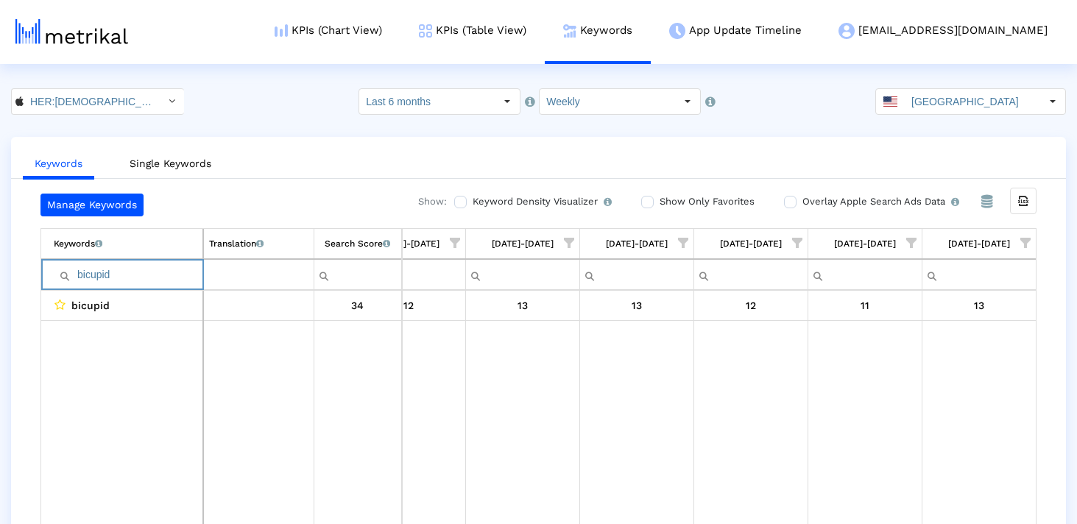
click at [180, 270] on input "bicupid" at bounding box center [128, 275] width 149 height 24
paste input "fem"
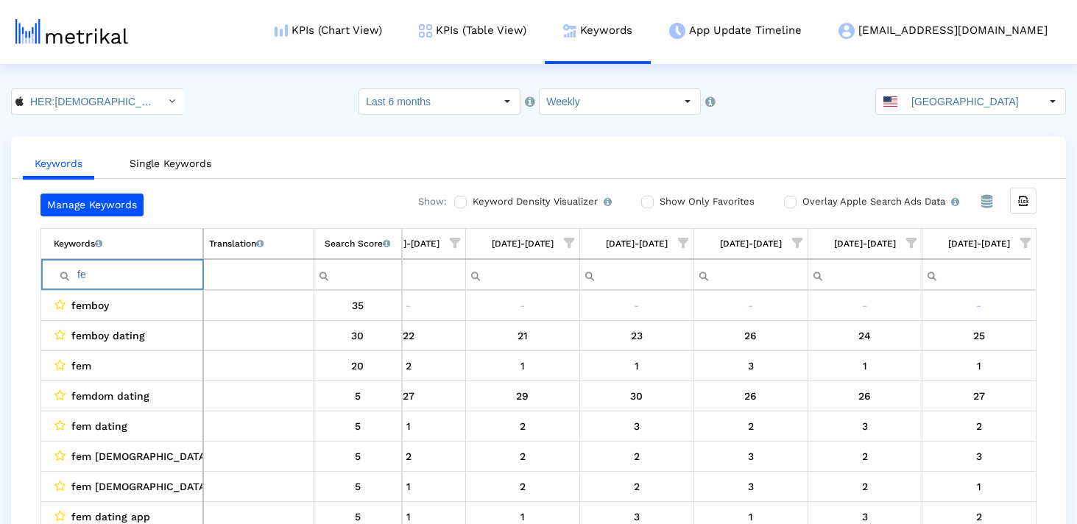
type input "f"
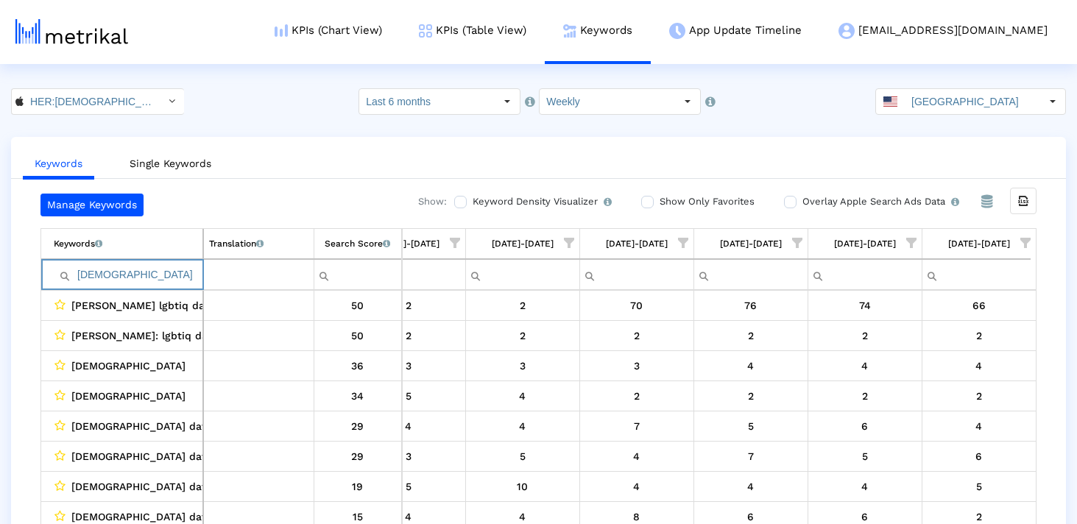
type input "[DEMOGRAPHIC_DATA]"
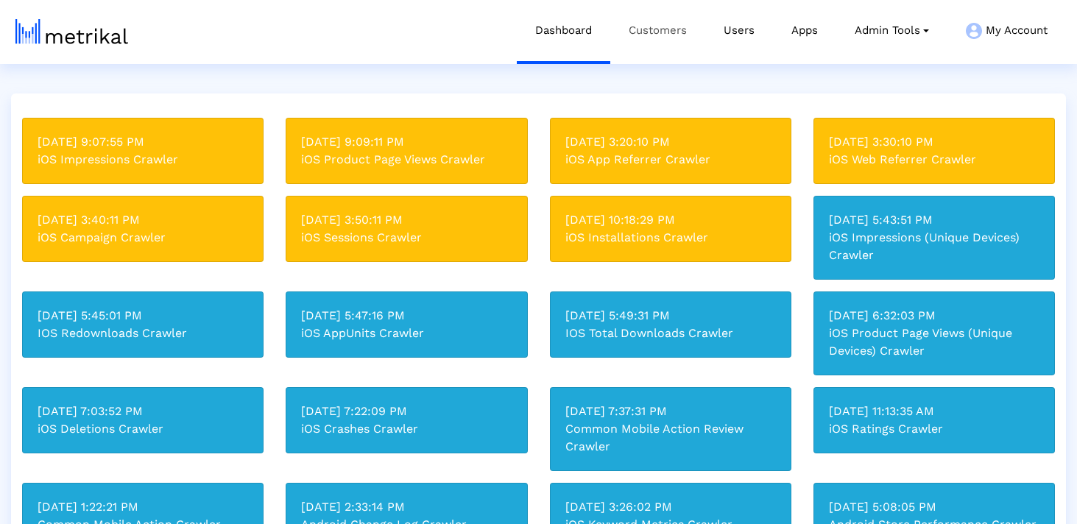
click at [667, 21] on link "Customers" at bounding box center [657, 30] width 95 height 61
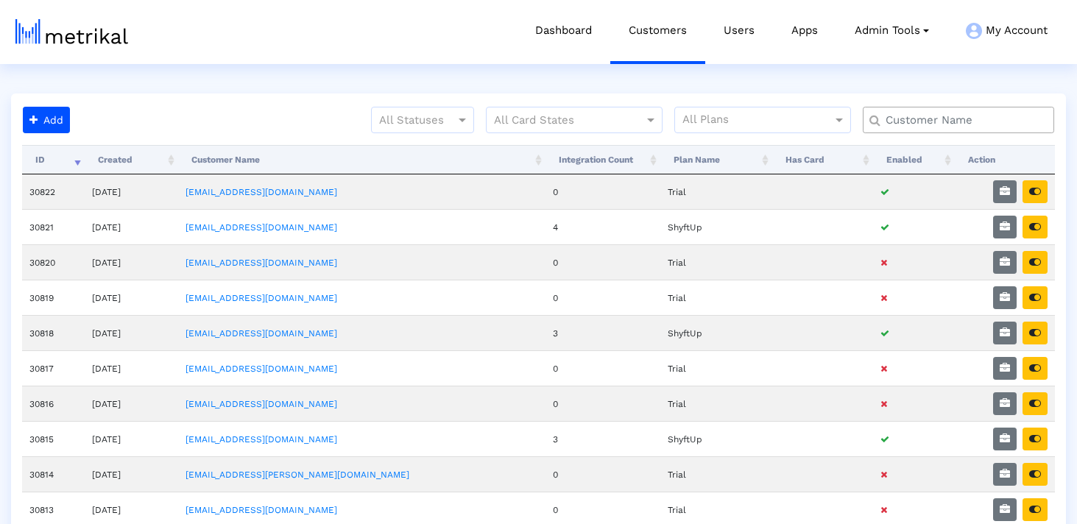
click at [951, 118] on input "text" at bounding box center [961, 120] width 173 height 15
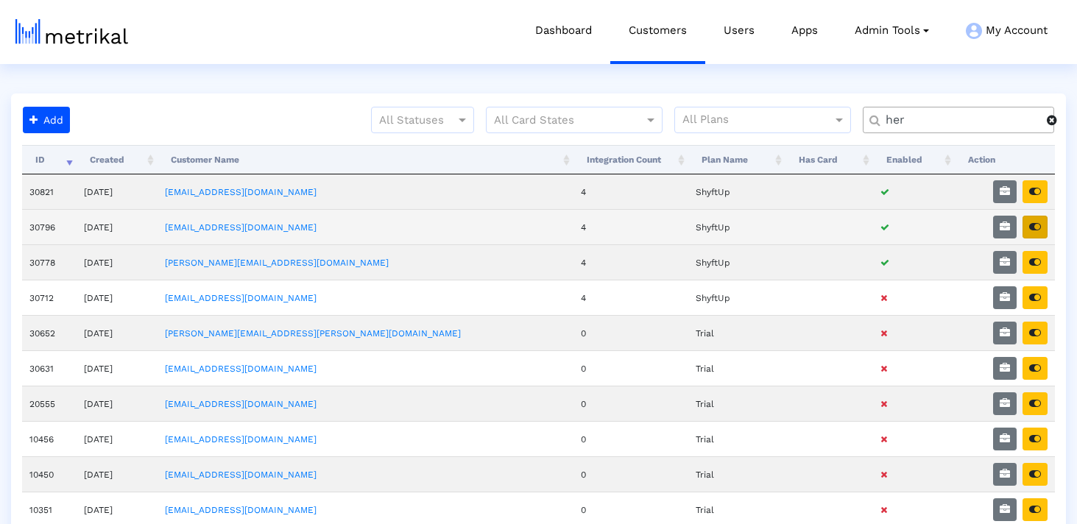
type input "her"
click at [1039, 220] on button "button" at bounding box center [1034, 227] width 25 height 23
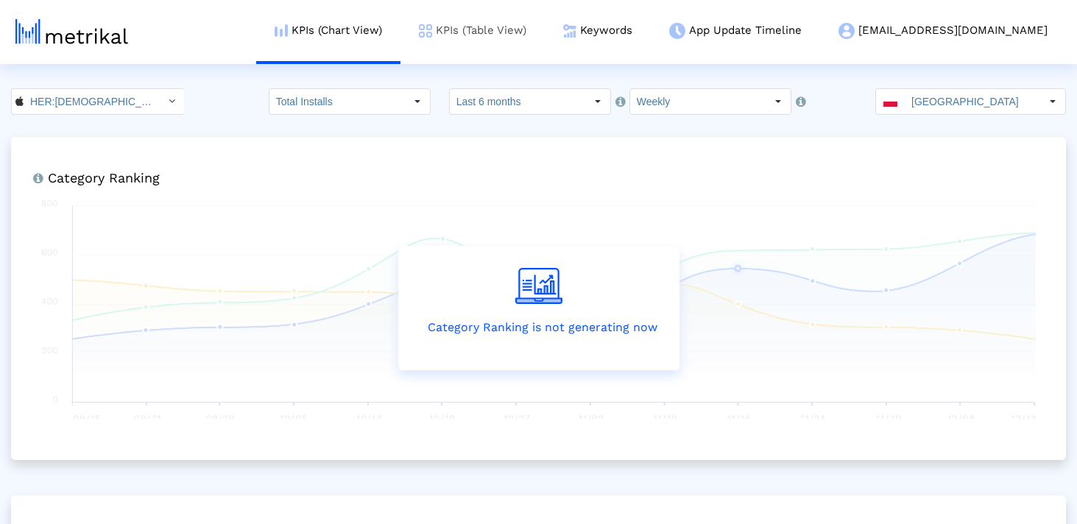
click at [545, 31] on link "KPIs (Table View)" at bounding box center [472, 30] width 144 height 61
click at [651, 27] on link "Keywords" at bounding box center [598, 30] width 106 height 61
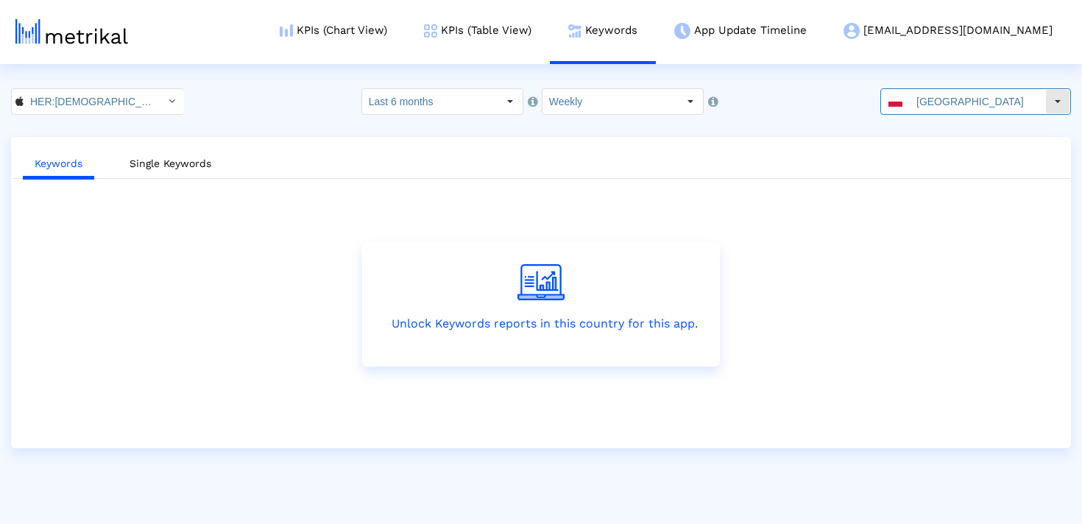
click at [933, 93] on input "[GEOGRAPHIC_DATA]" at bounding box center [977, 101] width 135 height 25
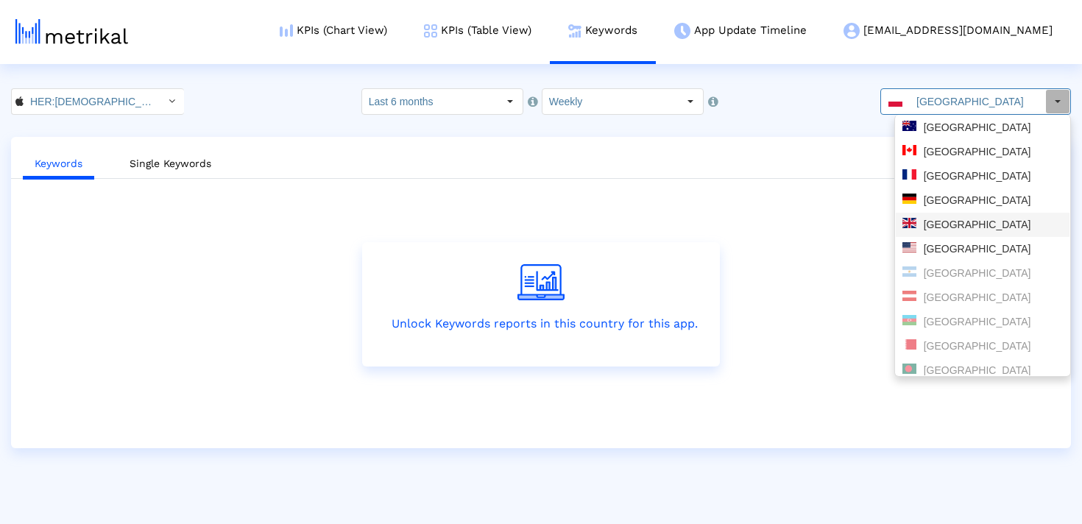
click at [938, 246] on div "[GEOGRAPHIC_DATA]" at bounding box center [982, 249] width 160 height 14
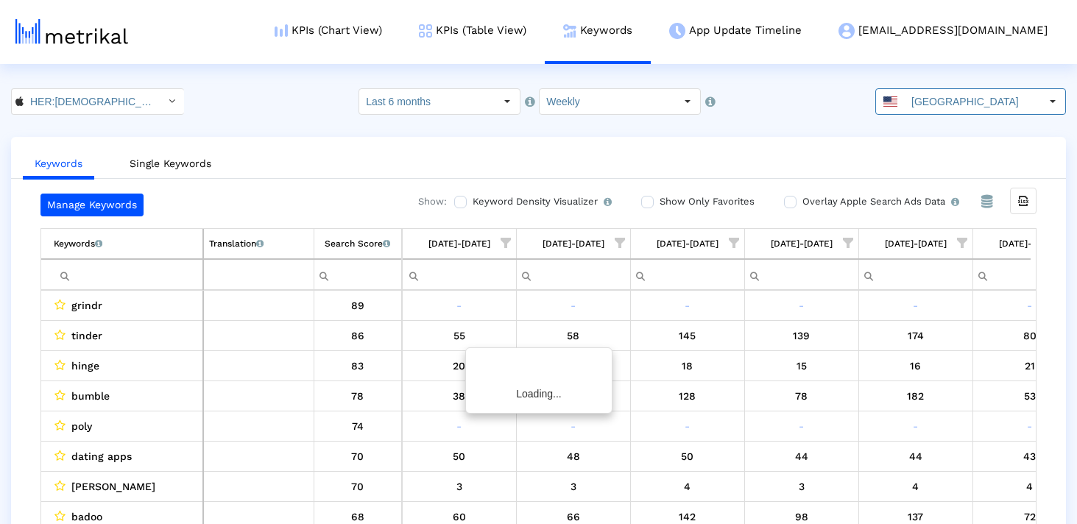
scroll to position [0, 1539]
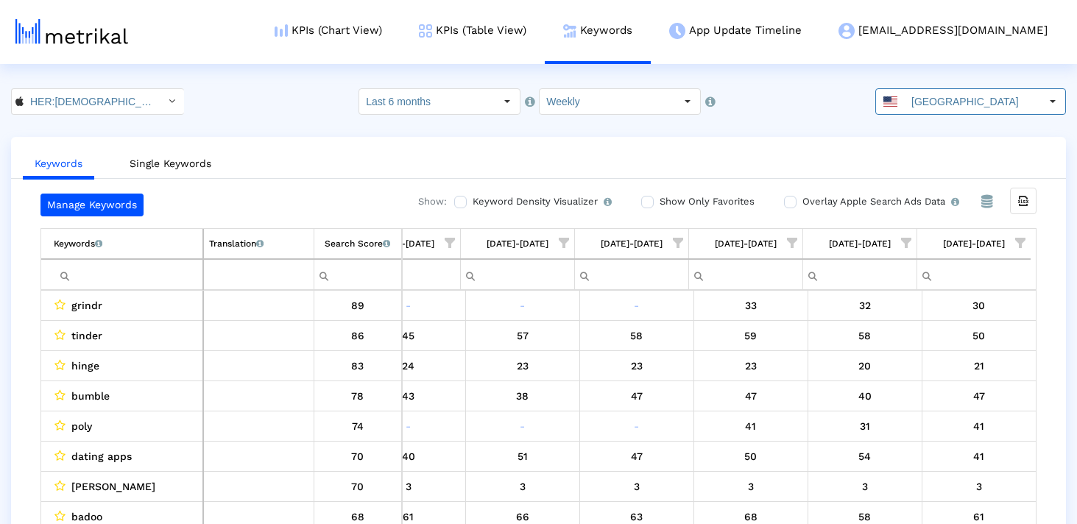
click at [128, 267] on input "Filter cell" at bounding box center [128, 275] width 149 height 24
type input "[DEMOGRAPHIC_DATA]"
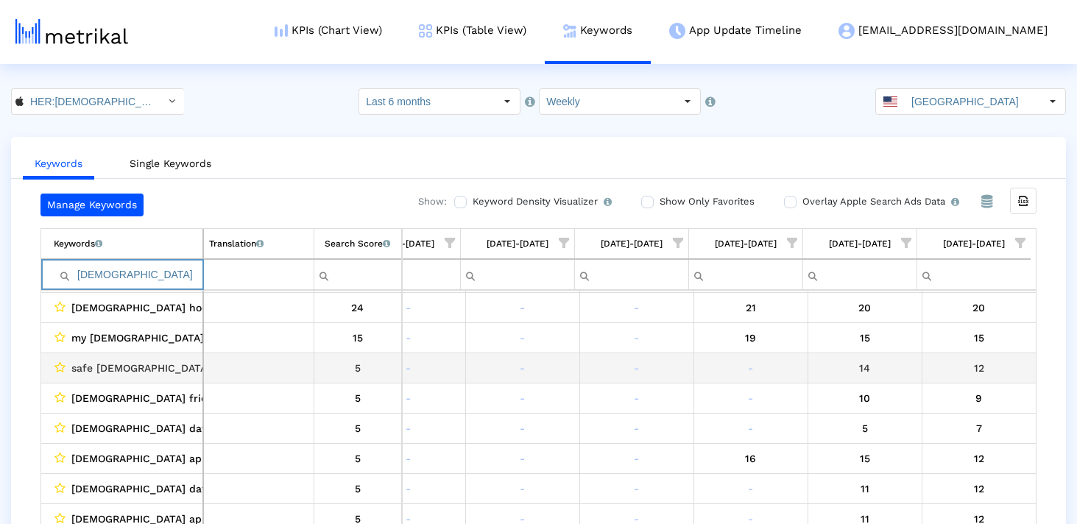
scroll to position [0, 0]
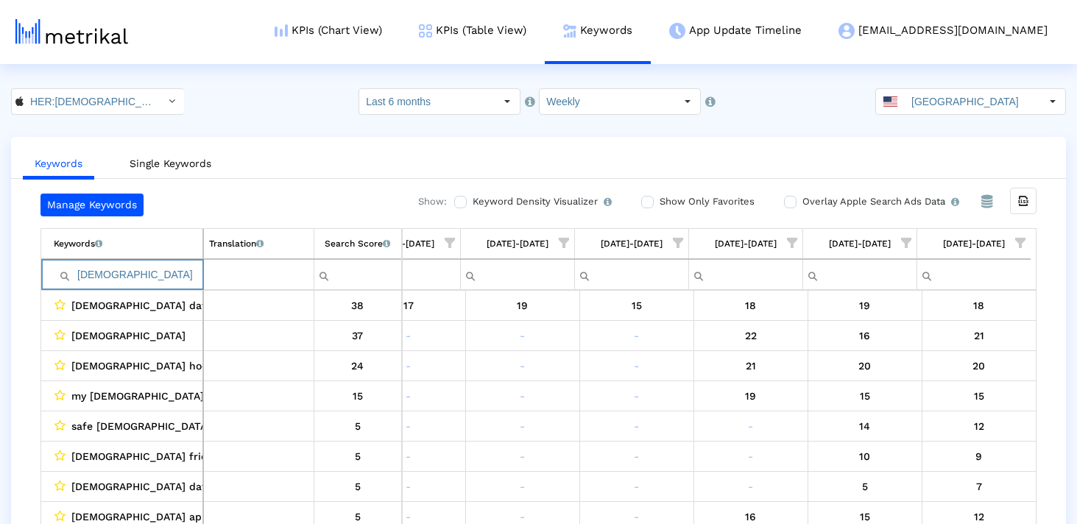
click at [162, 266] on input "[DEMOGRAPHIC_DATA]" at bounding box center [128, 275] width 149 height 24
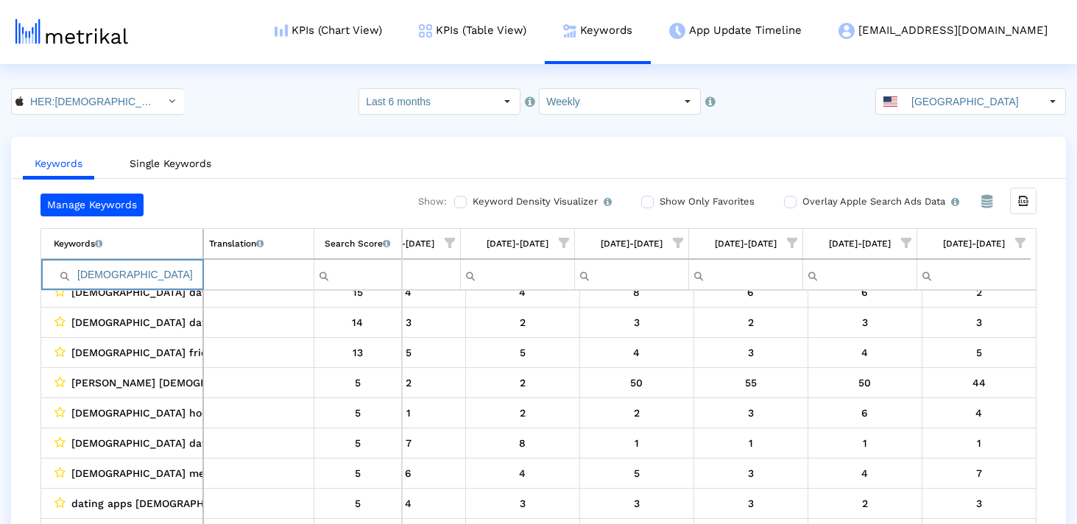
click at [130, 277] on input "[DEMOGRAPHIC_DATA]" at bounding box center [128, 275] width 149 height 24
type input "girl"
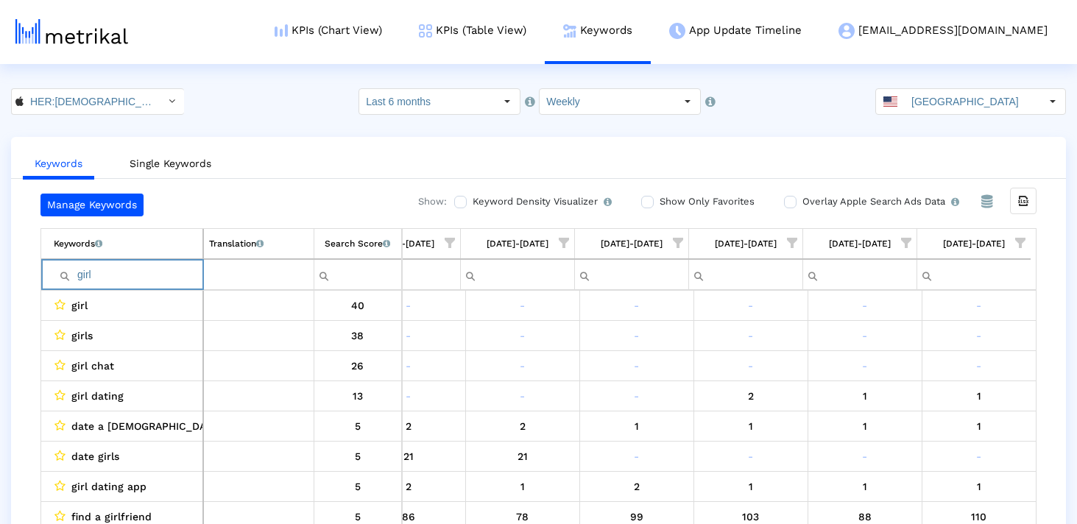
click at [160, 275] on input "girl" at bounding box center [128, 275] width 149 height 24
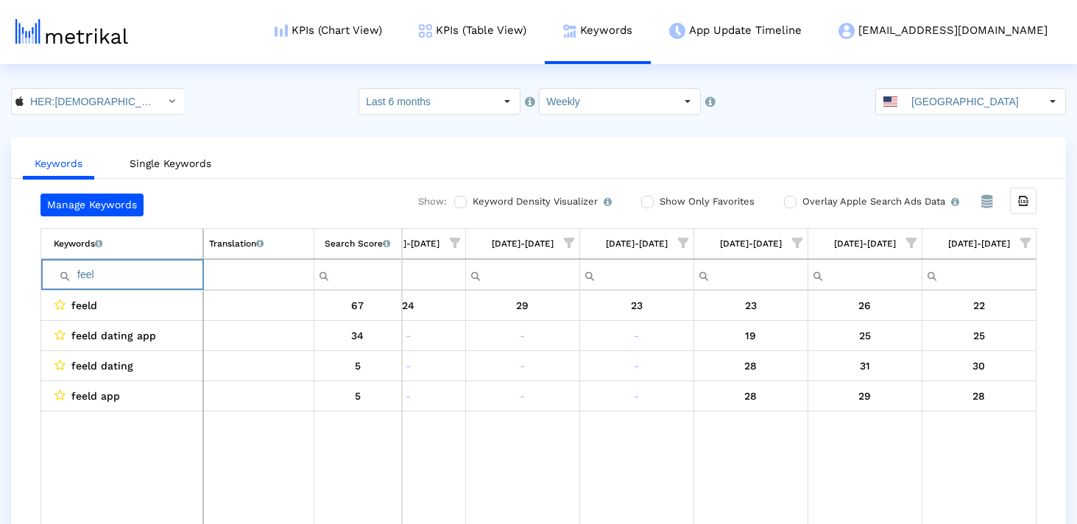
type input "feel"
